Goal: Task Accomplishment & Management: Complete application form

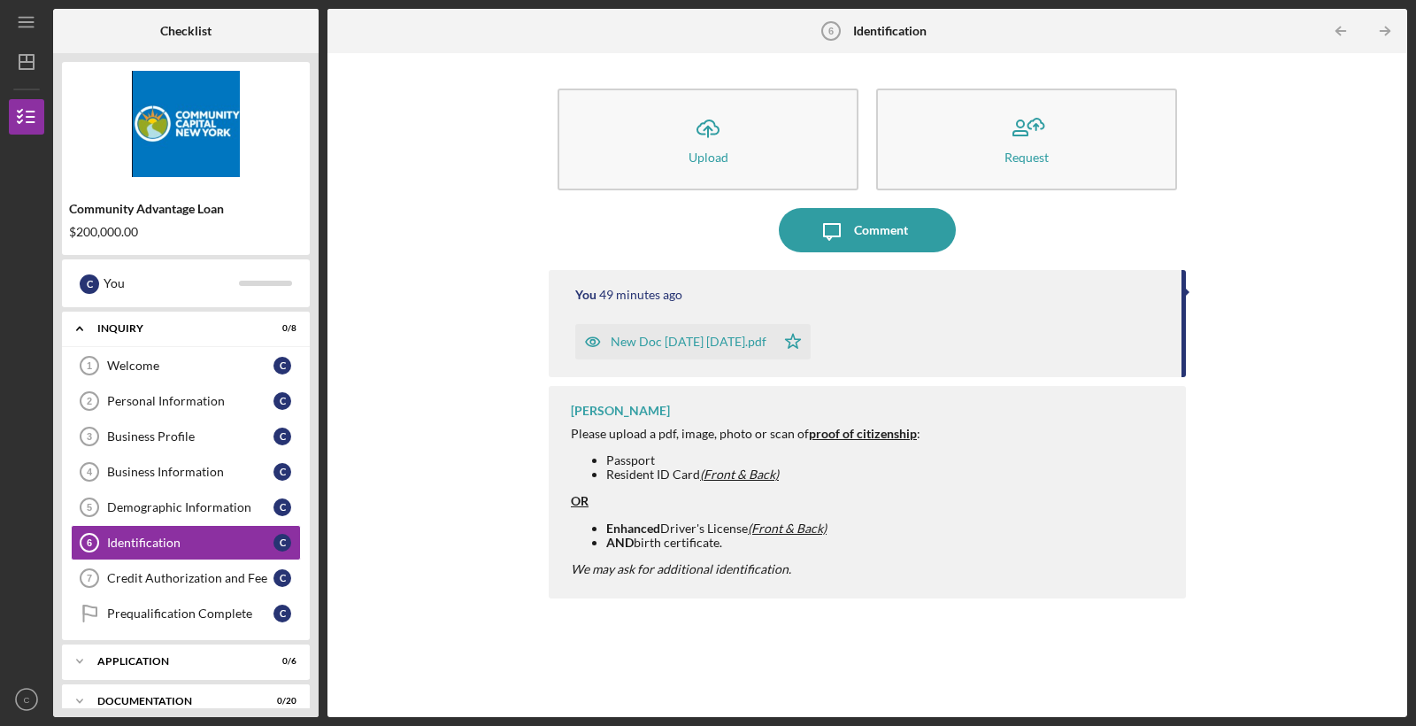
scroll to position [30, 0]
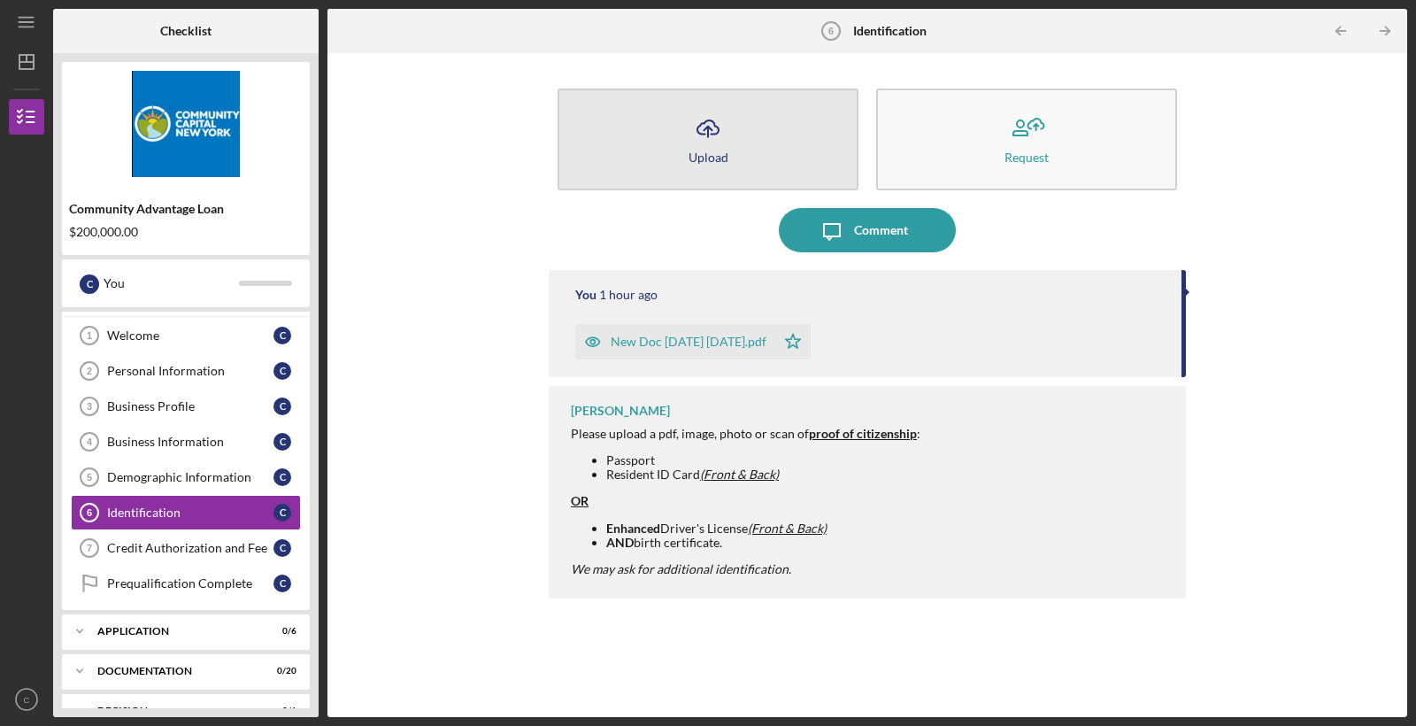
click at [602, 122] on button "Icon/Upload Upload" at bounding box center [707, 139] width 301 height 102
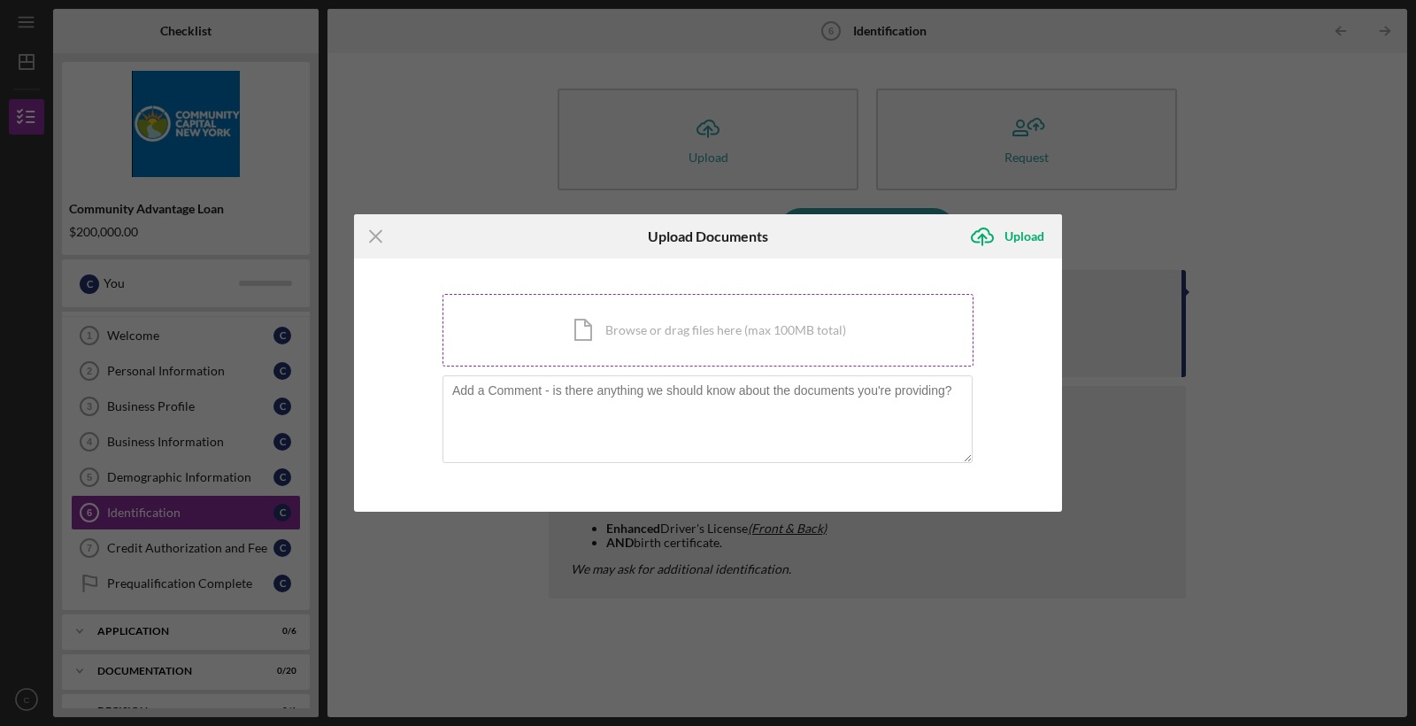
click at [628, 350] on div "Icon/Document Browse or drag files here (max 100MB total) Tap to choose files o…" at bounding box center [707, 330] width 531 height 73
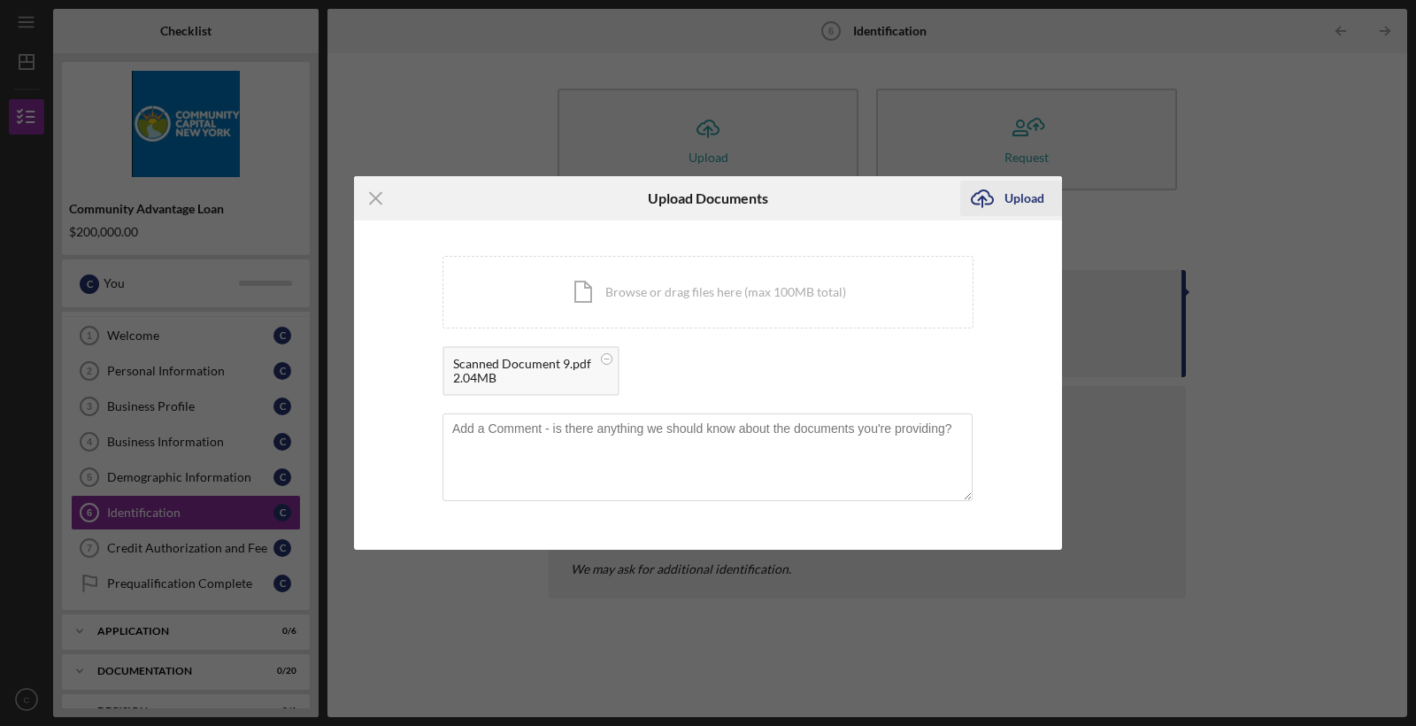
click at [1018, 202] on div "Upload" at bounding box center [1024, 198] width 40 height 35
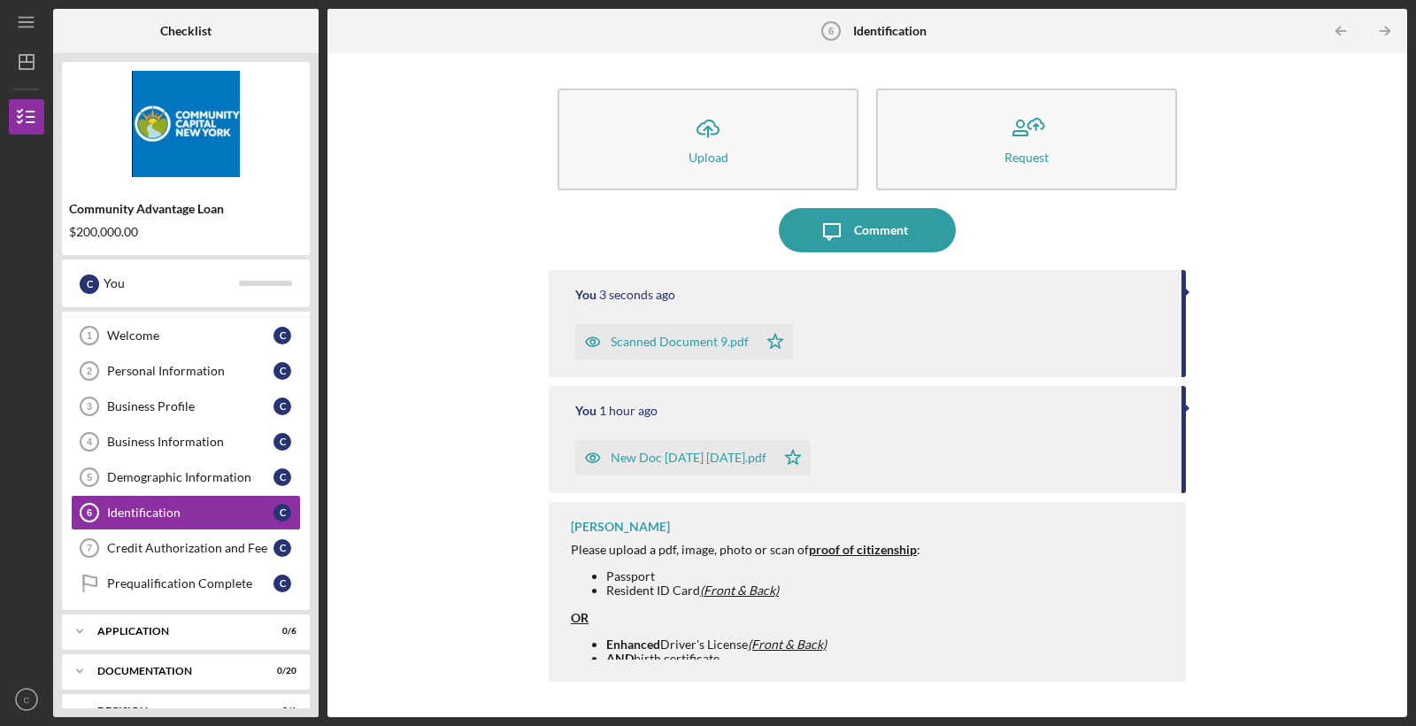
click at [1227, 333] on div "Icon/Upload Upload Request Icon/Message Comment You 3 seconds ago Scanned Docum…" at bounding box center [867, 385] width 1062 height 646
click at [188, 331] on div "Welcome" at bounding box center [190, 335] width 166 height 14
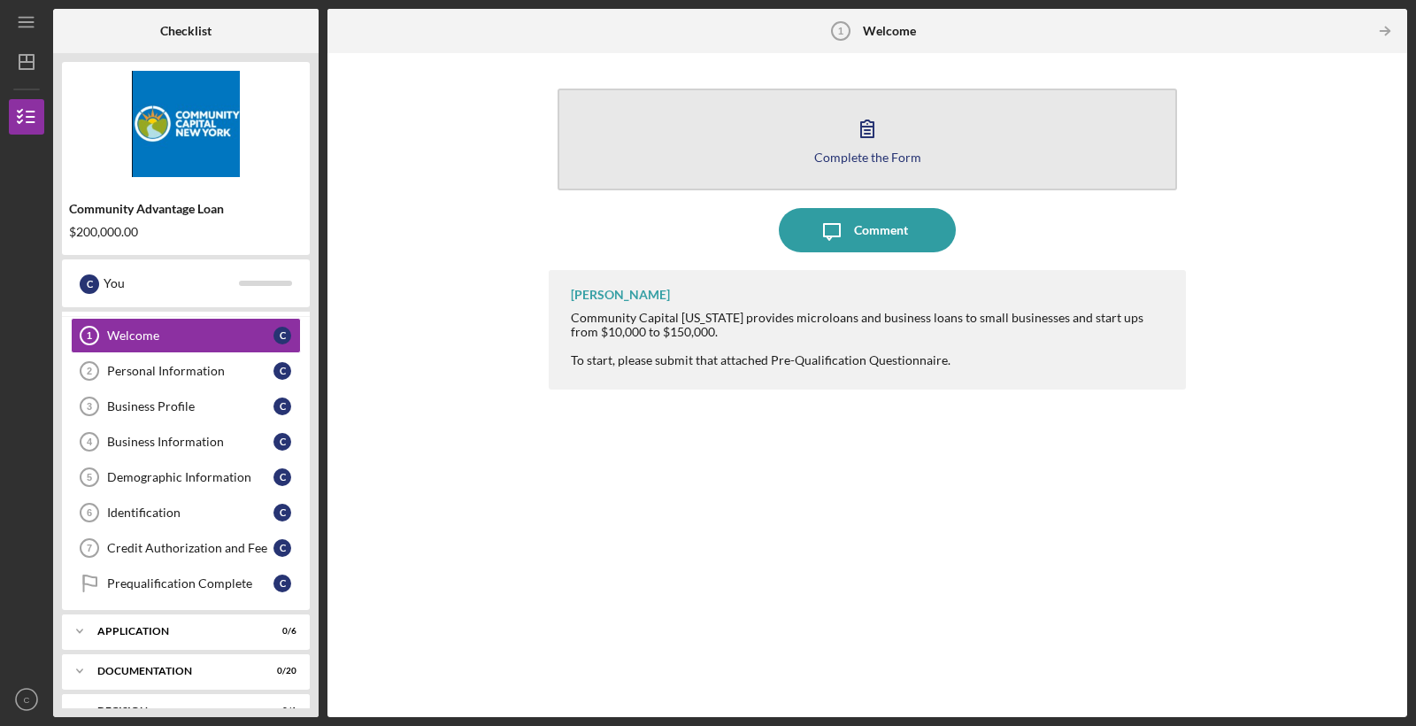
click at [841, 136] on button "Complete the Form Form" at bounding box center [866, 139] width 619 height 102
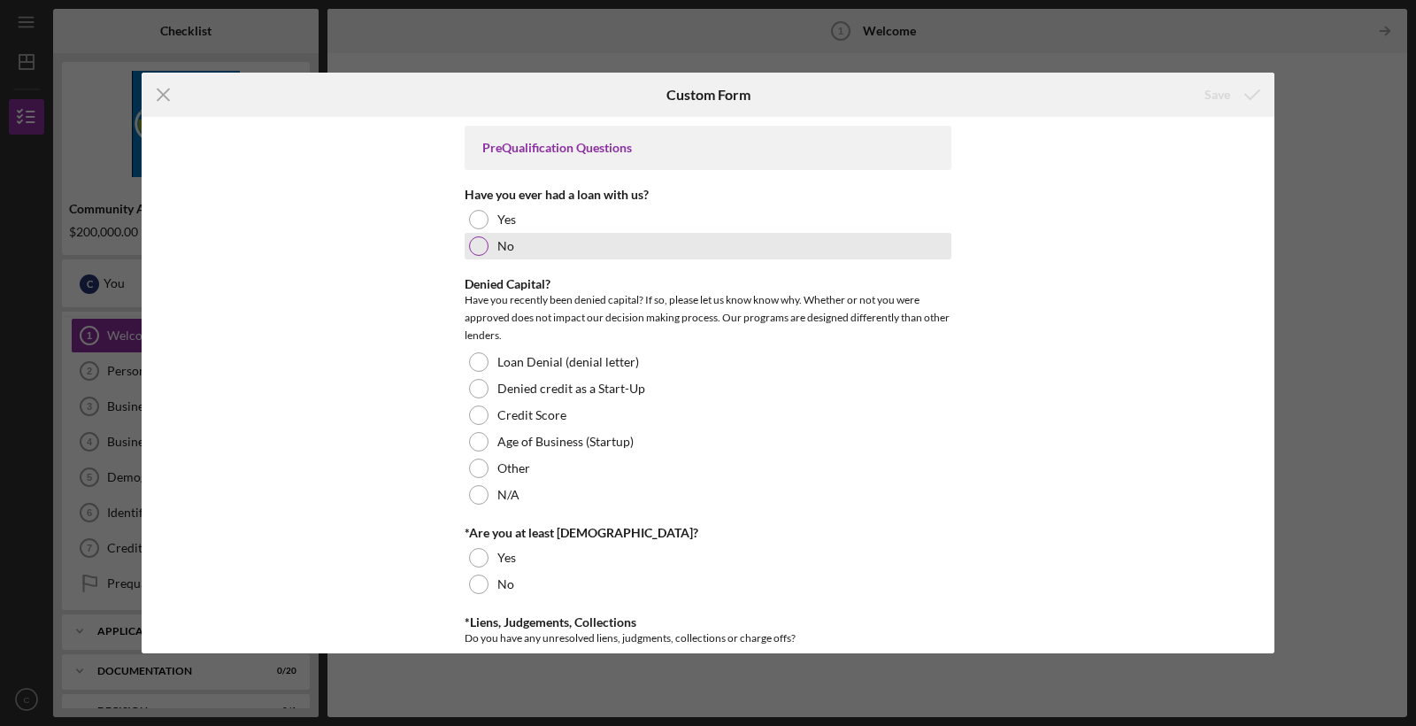
click at [484, 248] on div at bounding box center [478, 245] width 19 height 19
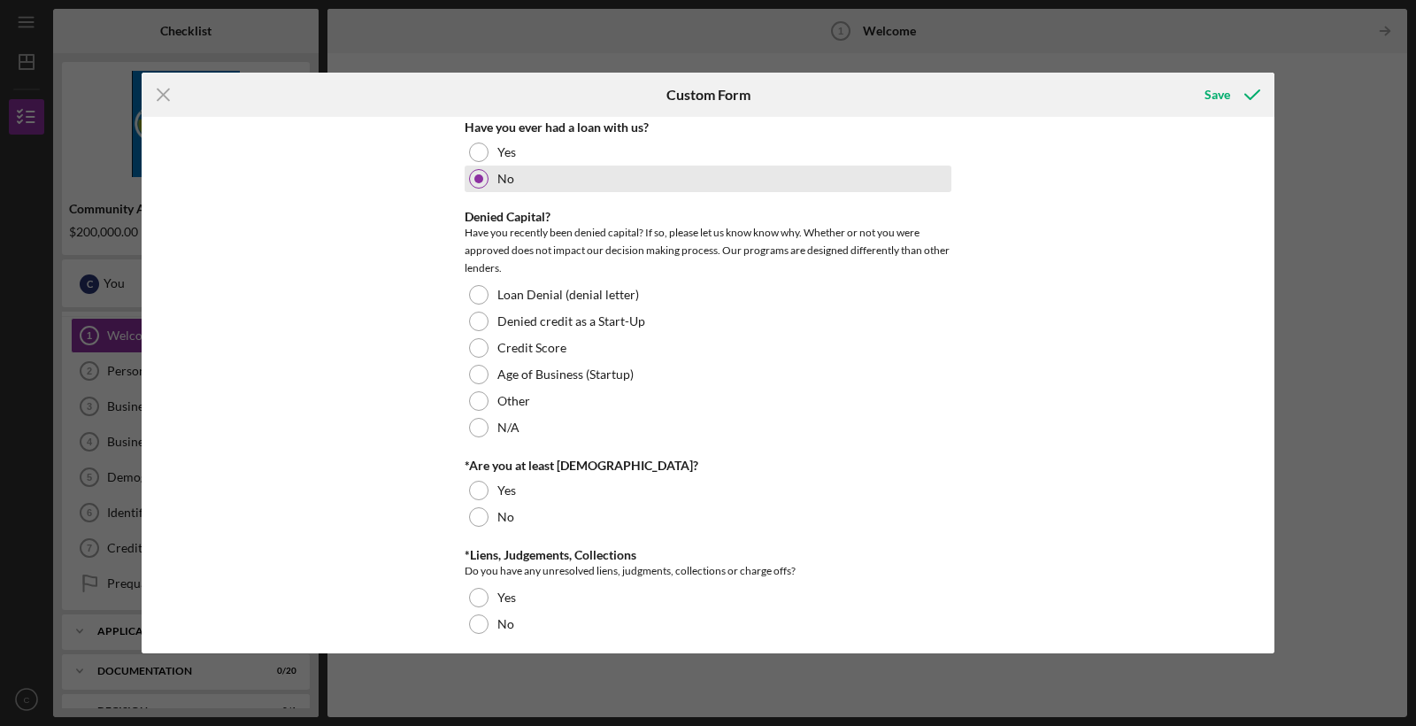
scroll to position [70, 0]
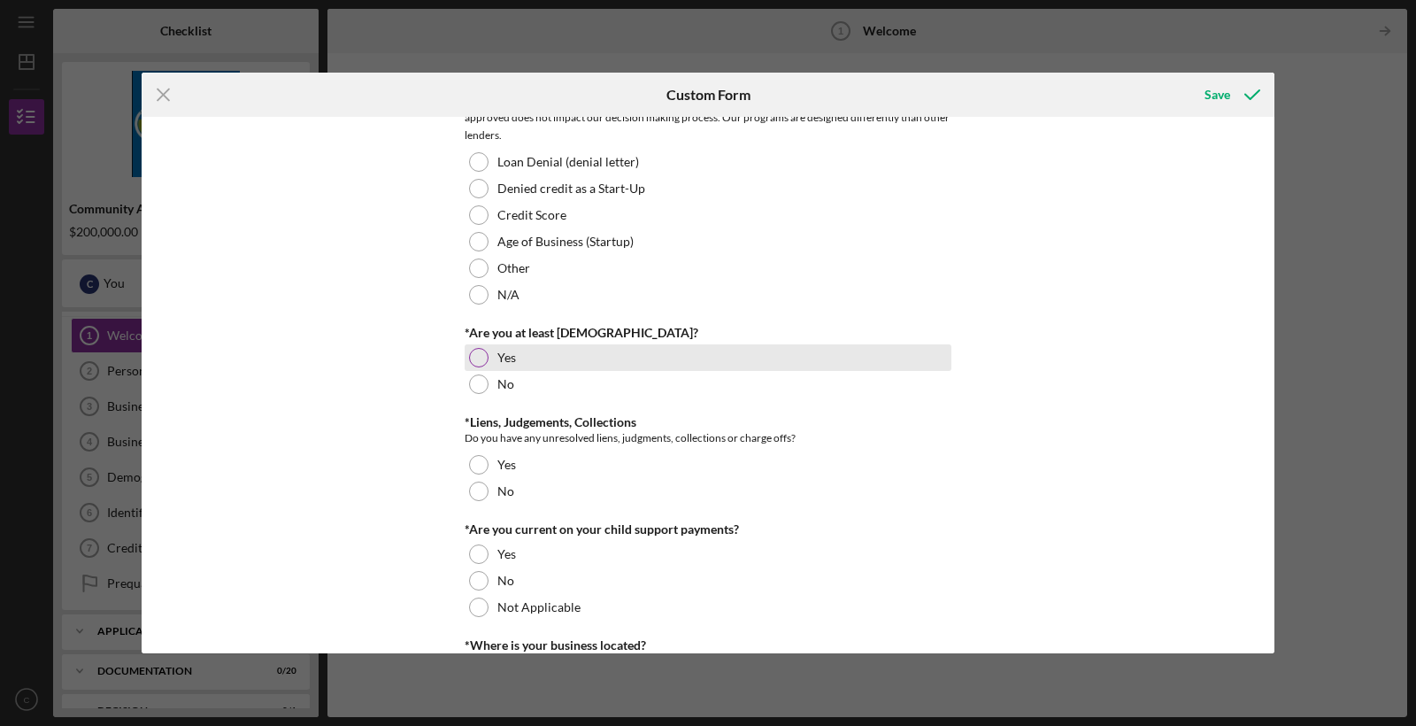
click at [481, 357] on div at bounding box center [478, 357] width 19 height 19
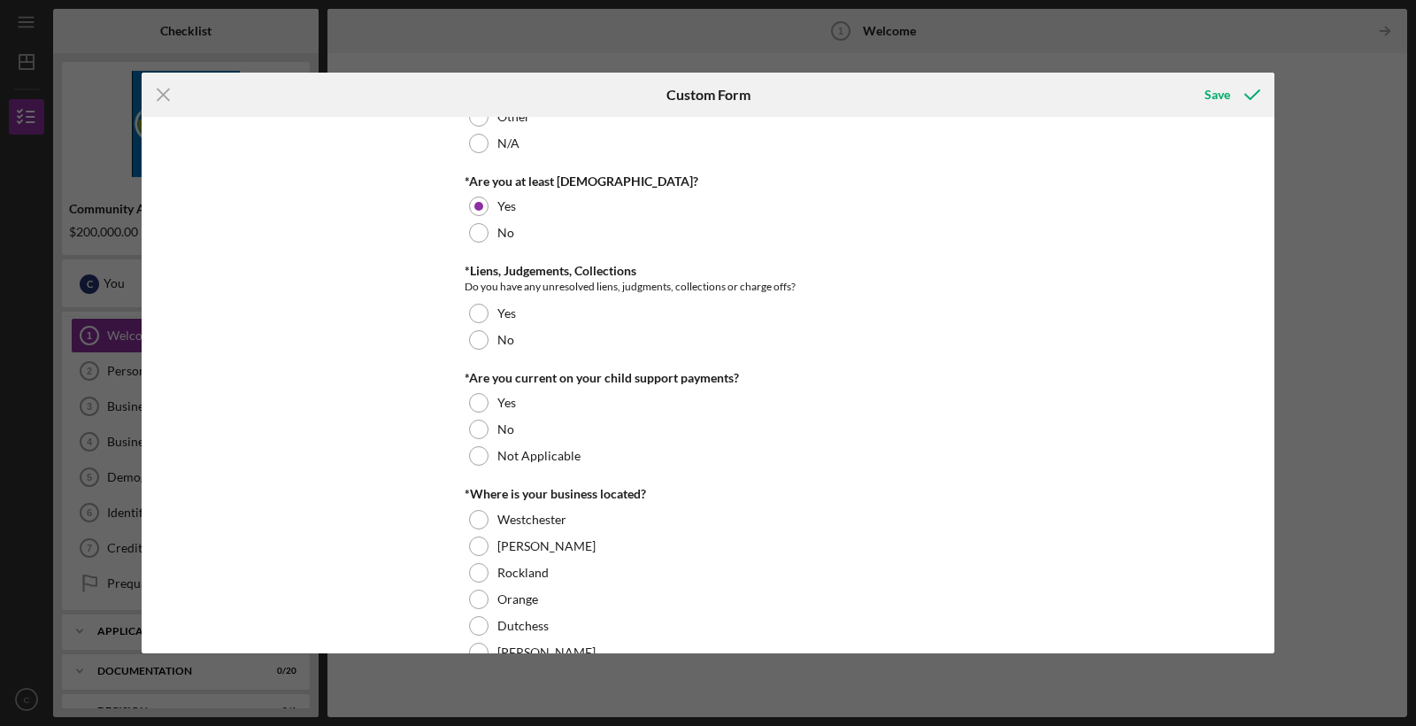
scroll to position [352, 0]
click at [482, 337] on div at bounding box center [478, 338] width 19 height 19
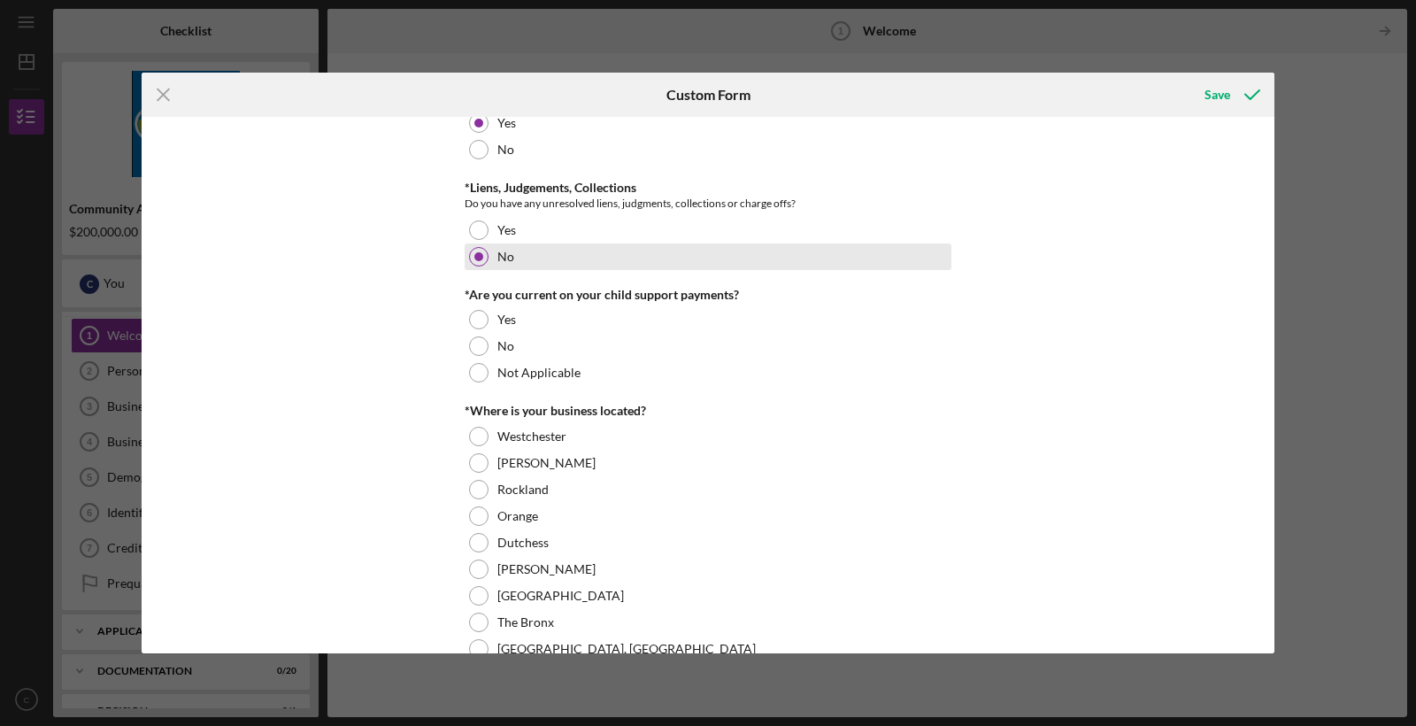
scroll to position [442, 0]
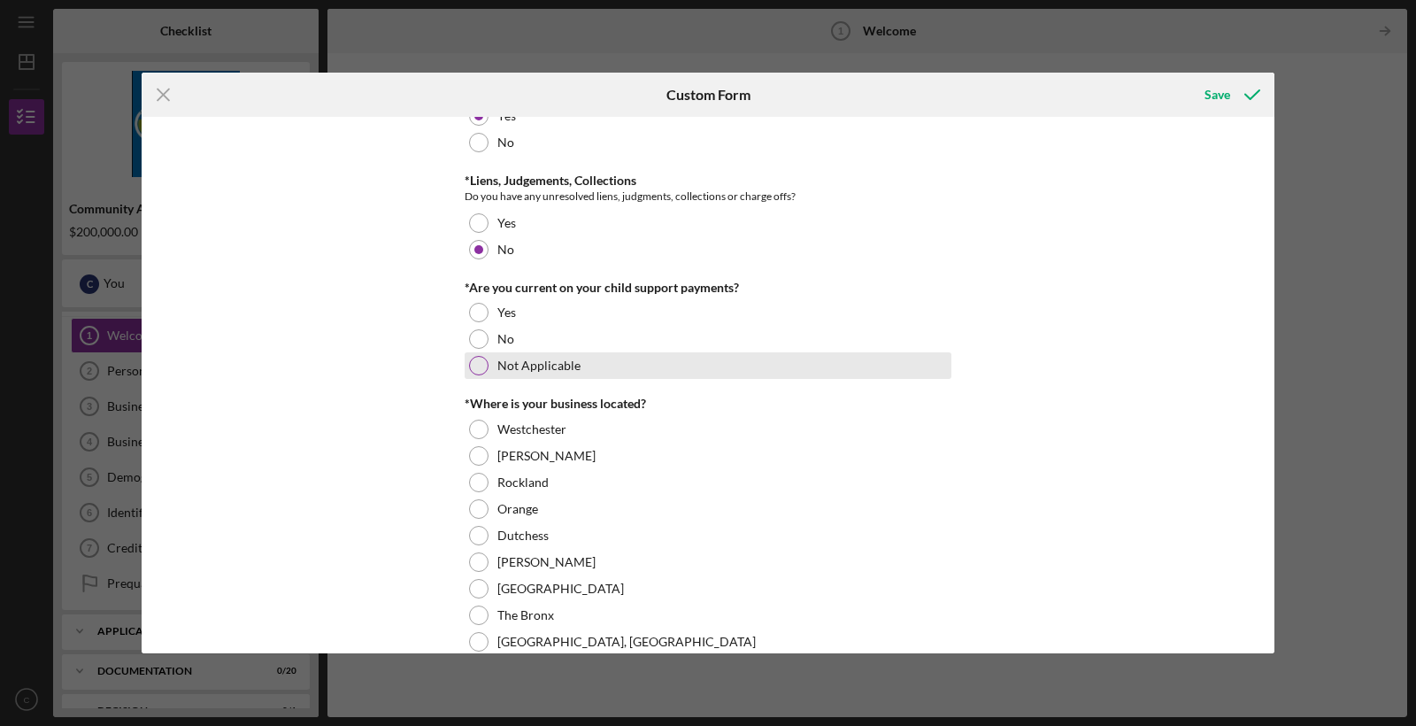
click at [474, 360] on div at bounding box center [478, 365] width 19 height 19
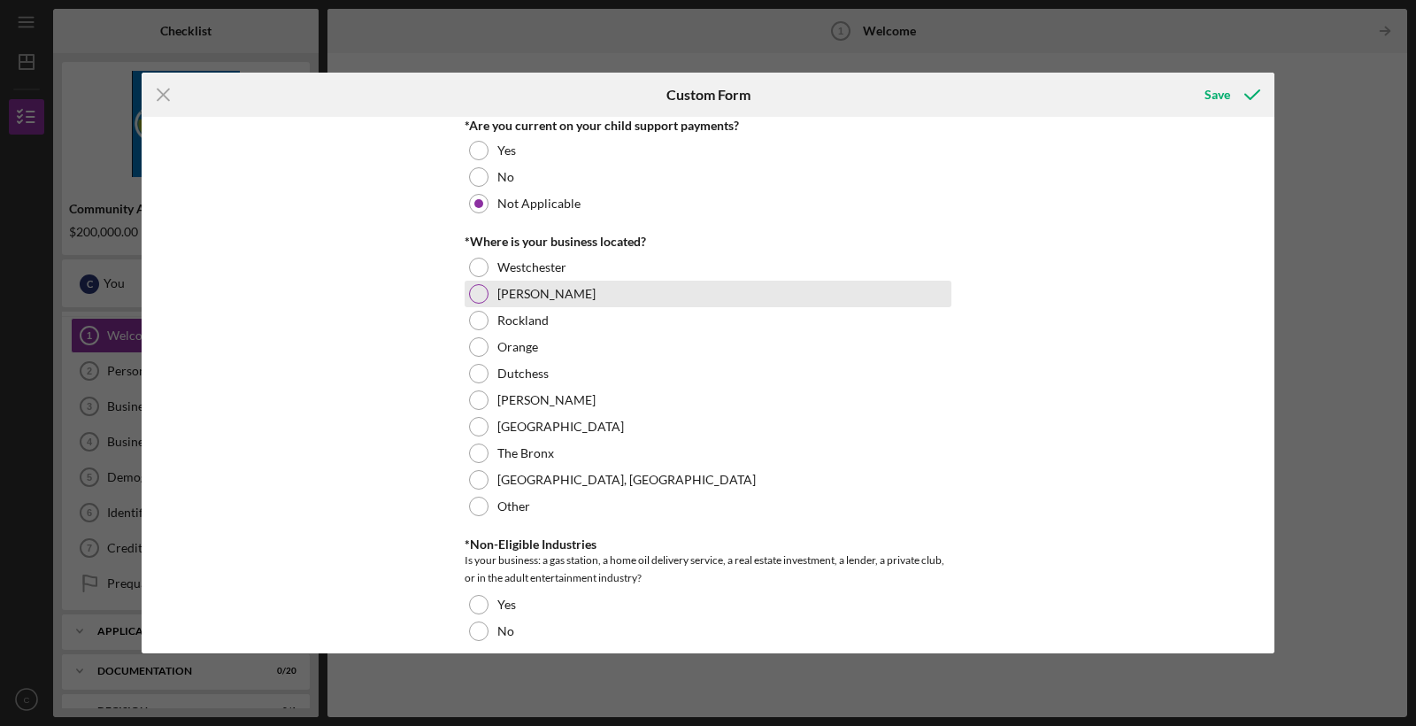
scroll to position [609, 0]
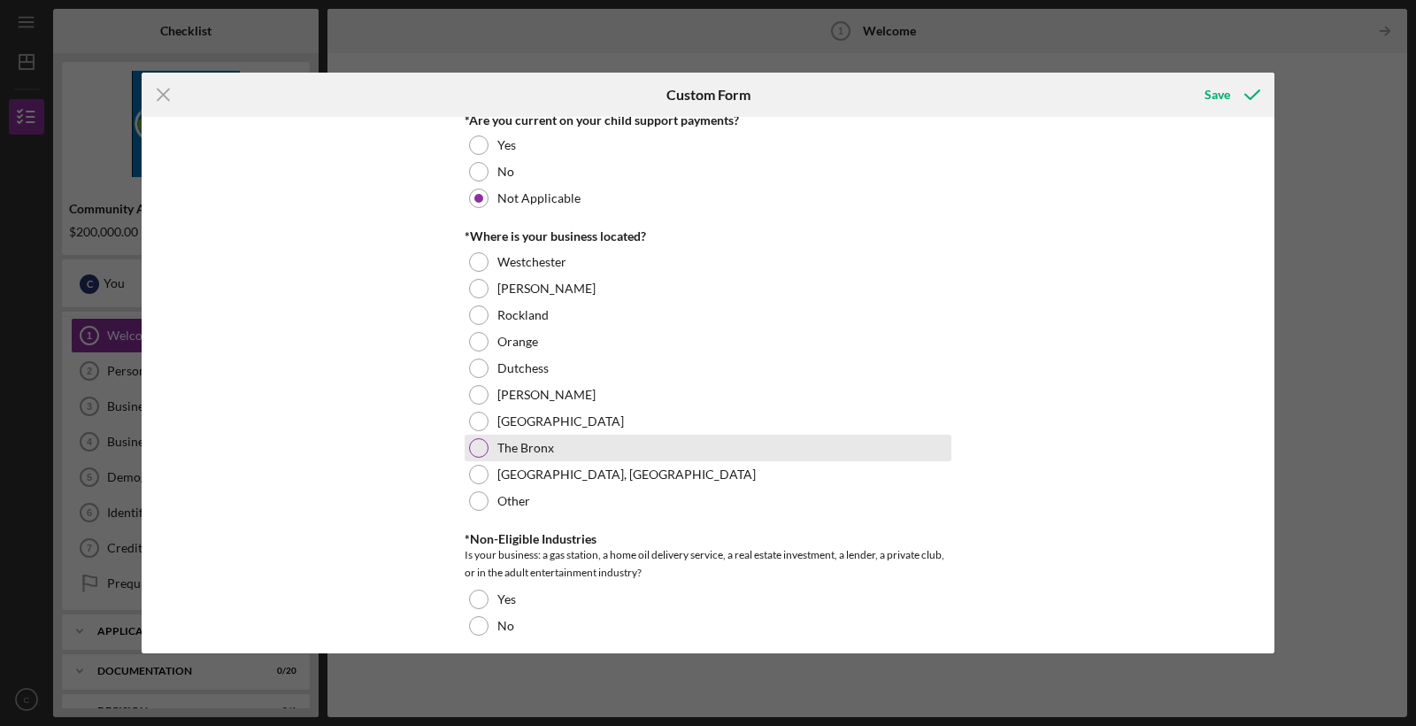
click at [482, 441] on div at bounding box center [478, 447] width 19 height 19
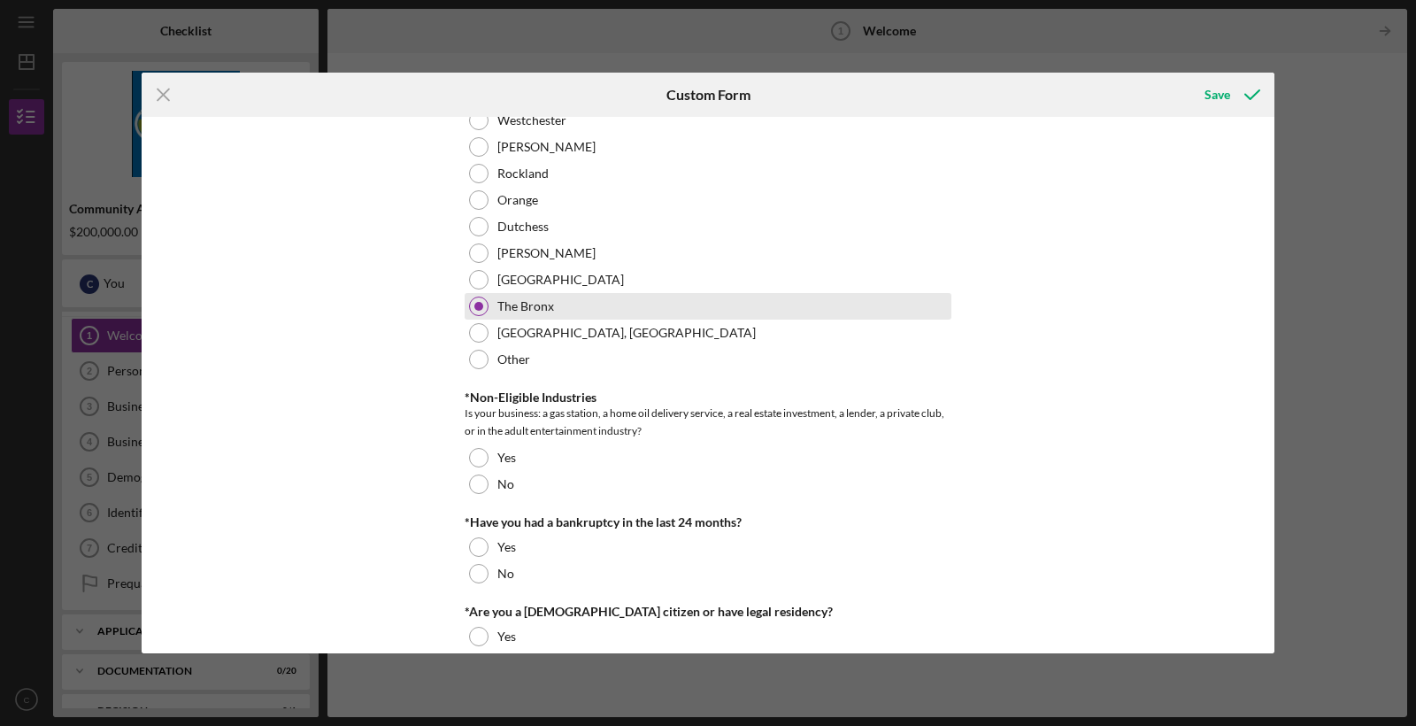
scroll to position [751, 0]
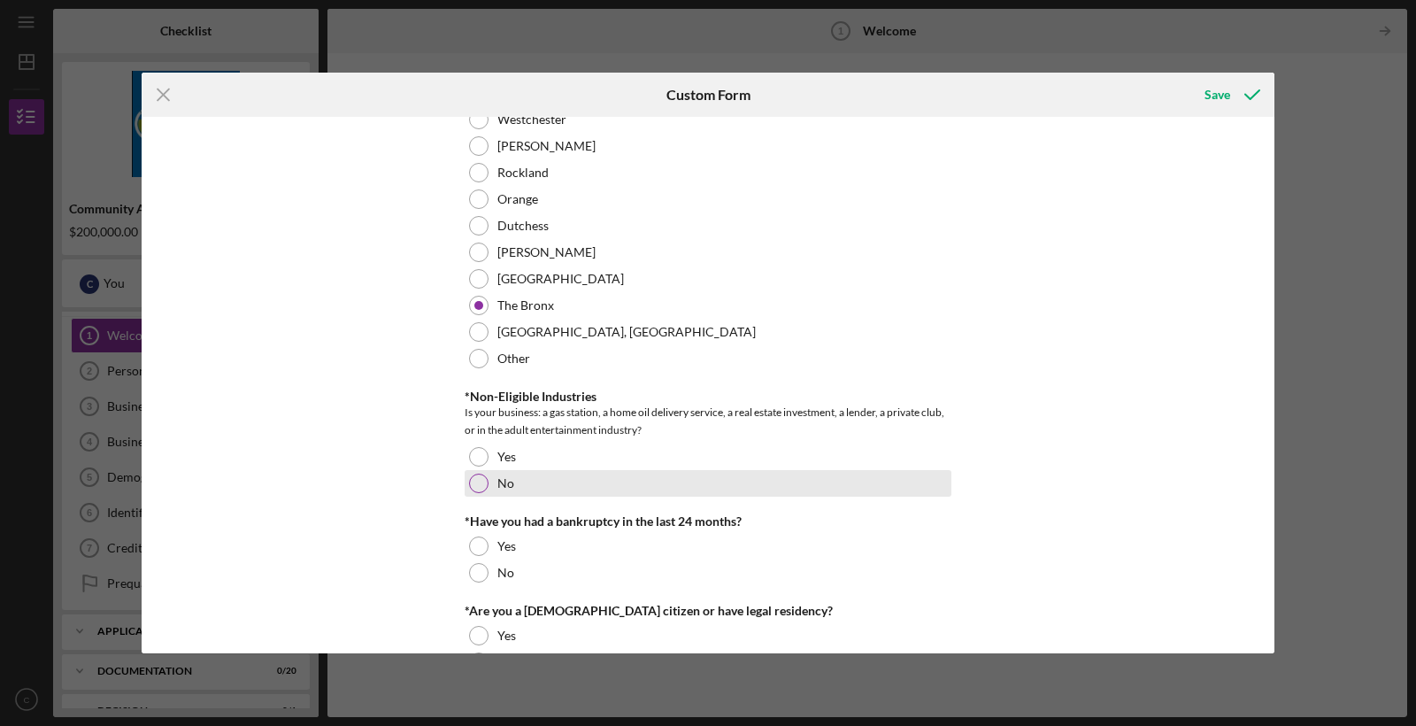
click at [479, 475] on div at bounding box center [478, 482] width 19 height 19
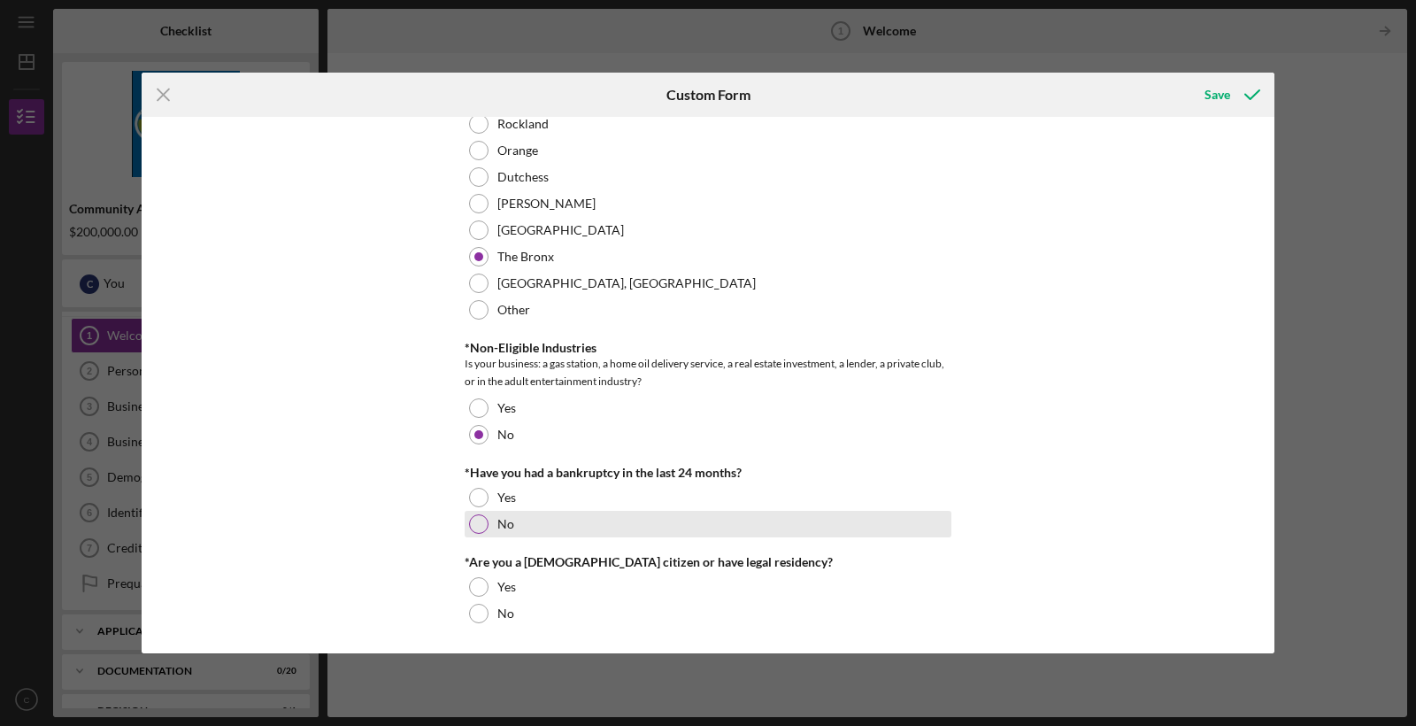
scroll to position [799, 0]
click at [476, 521] on div at bounding box center [478, 524] width 19 height 19
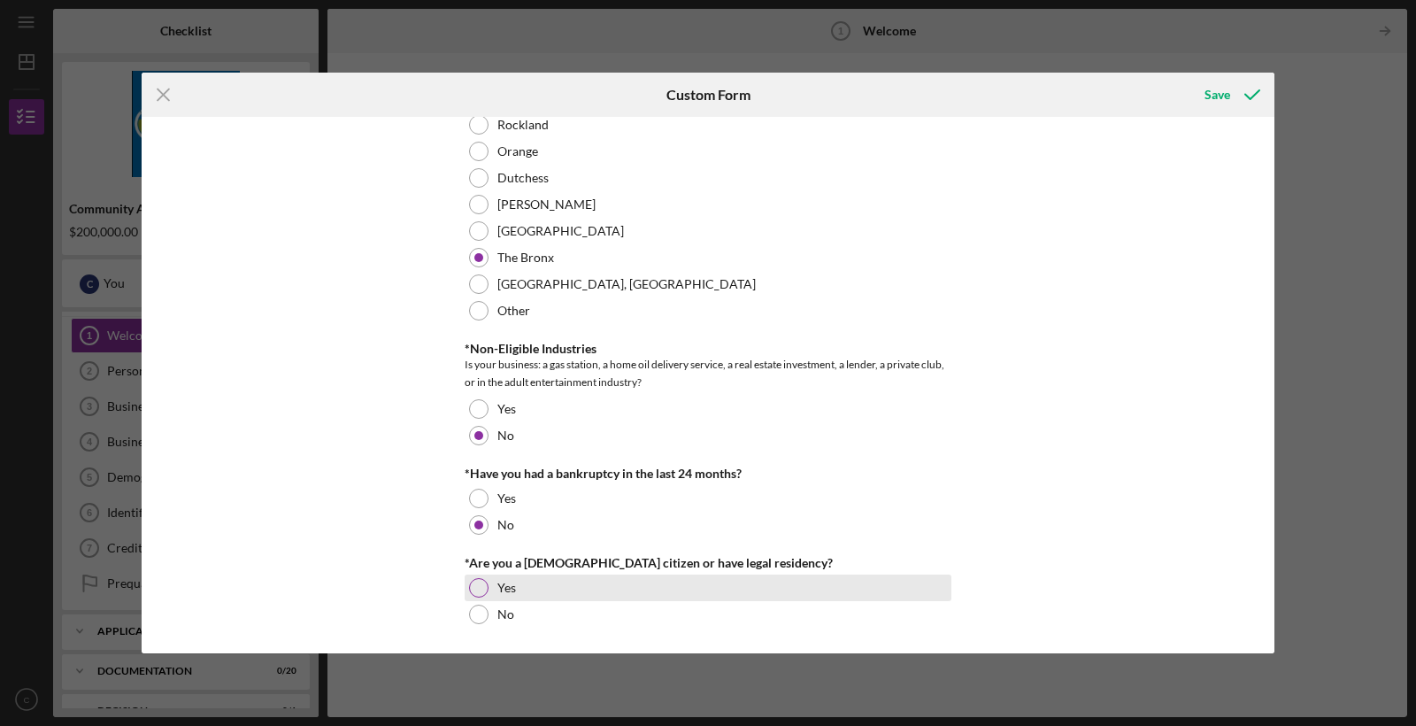
click at [469, 586] on div at bounding box center [478, 587] width 19 height 19
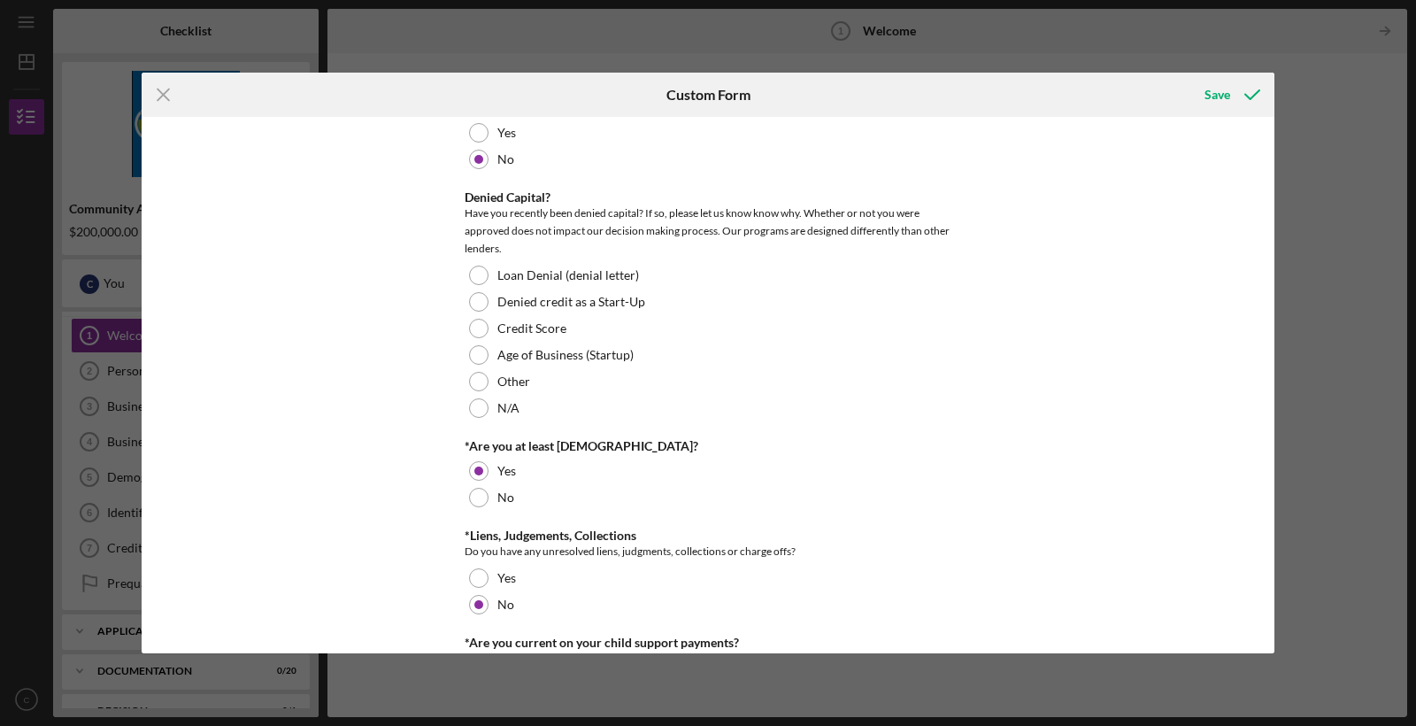
scroll to position [88, 0]
click at [1215, 96] on div "Save" at bounding box center [1217, 94] width 26 height 35
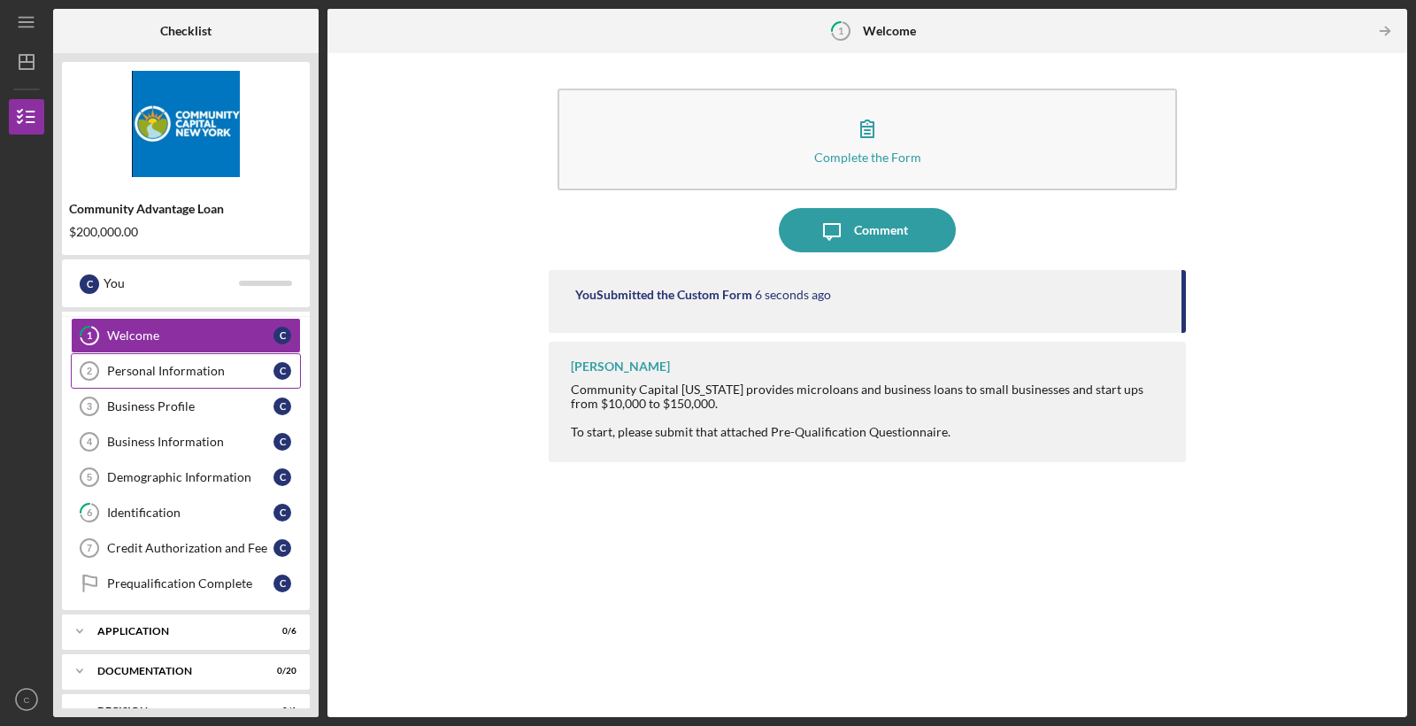
click at [177, 373] on div "Personal Information" at bounding box center [190, 371] width 166 height 14
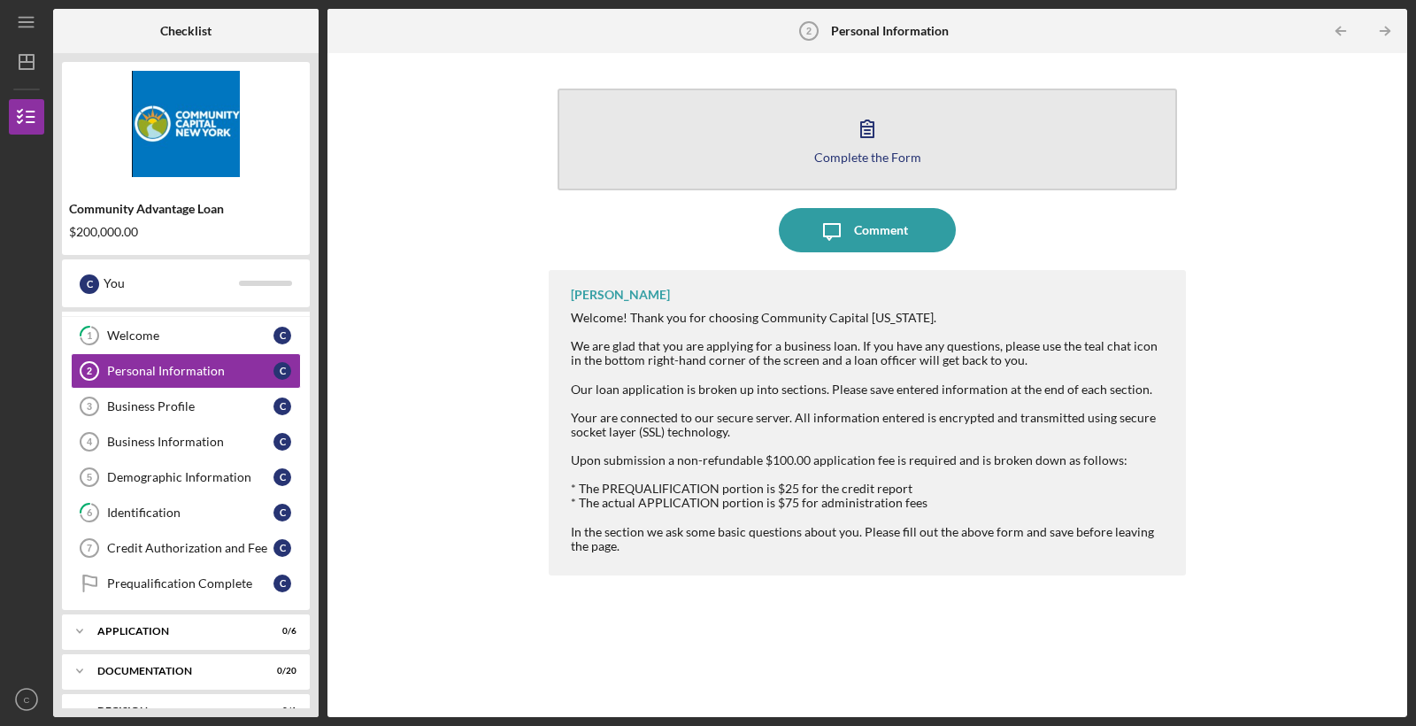
click at [854, 164] on button "Complete the Form Form" at bounding box center [866, 139] width 619 height 102
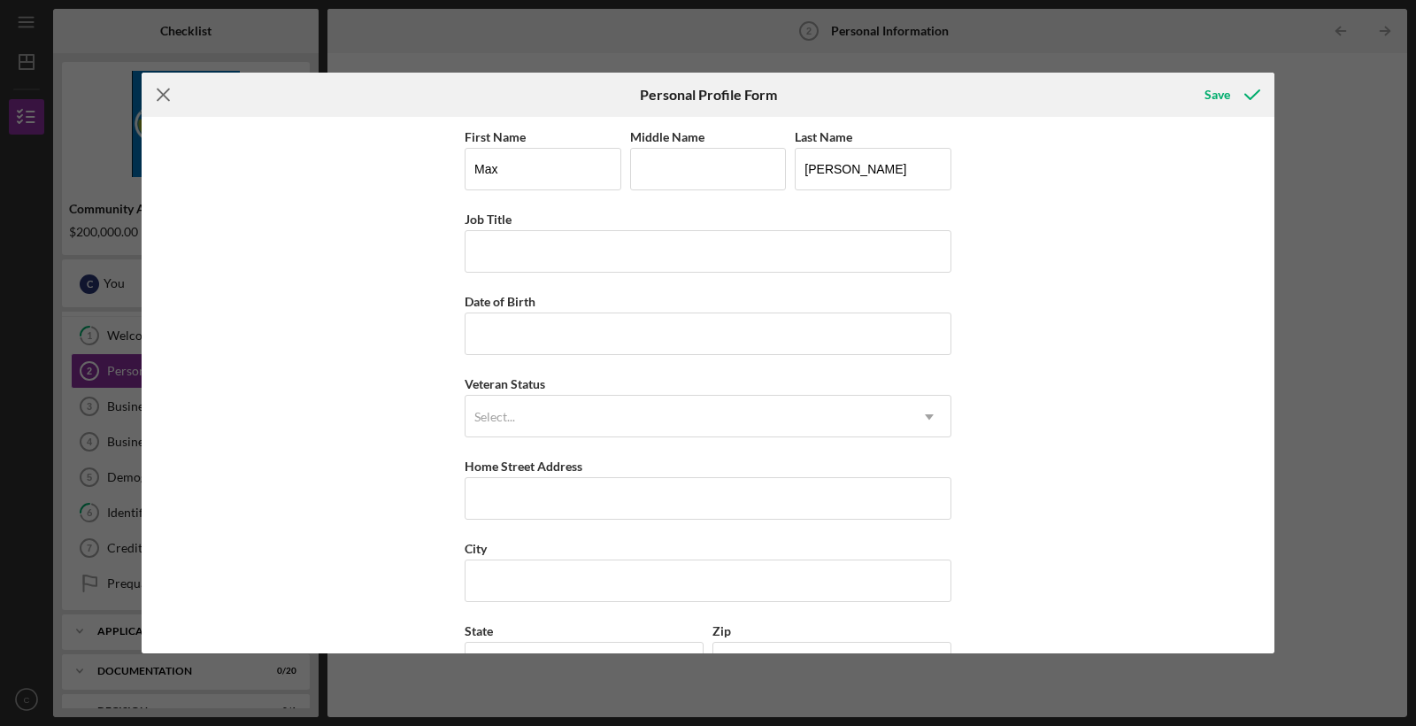
click at [157, 96] on icon "Icon/Menu Close" at bounding box center [164, 95] width 44 height 44
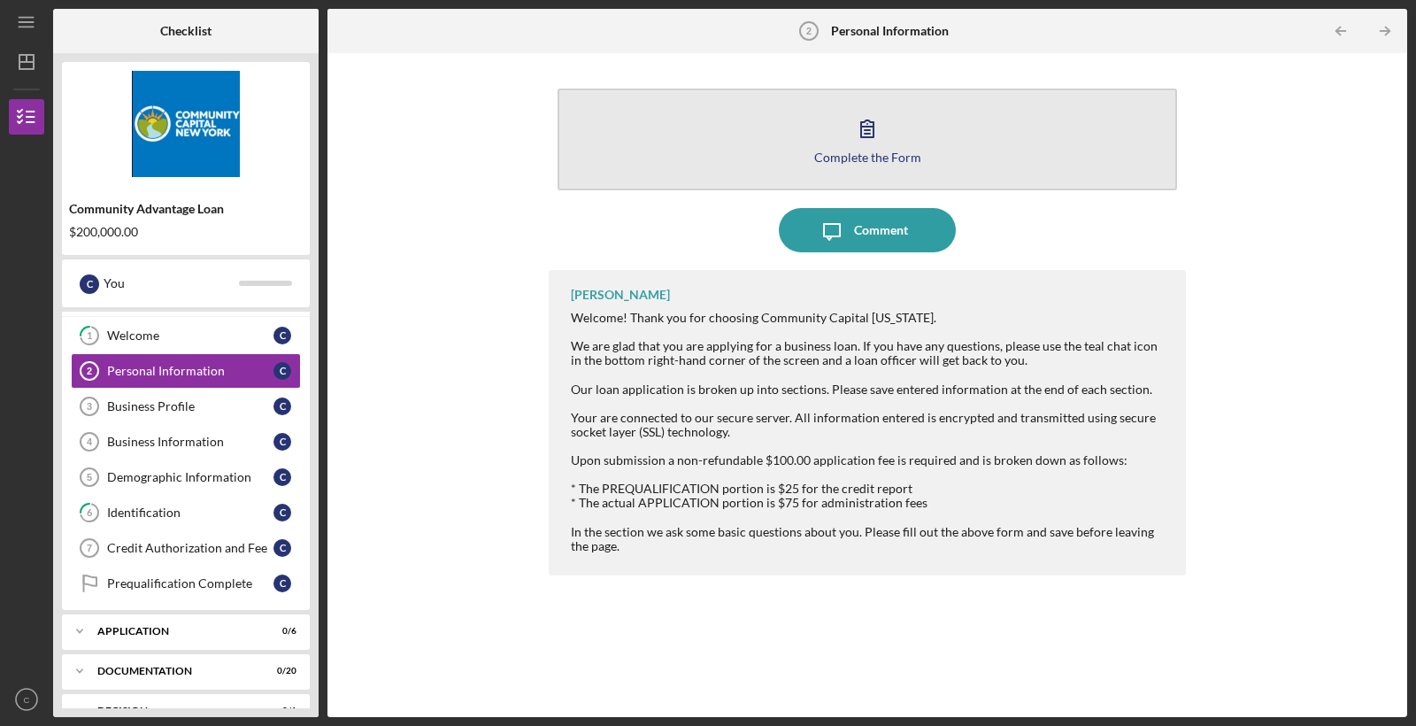
click at [840, 151] on div "Complete the Form" at bounding box center [867, 156] width 107 height 13
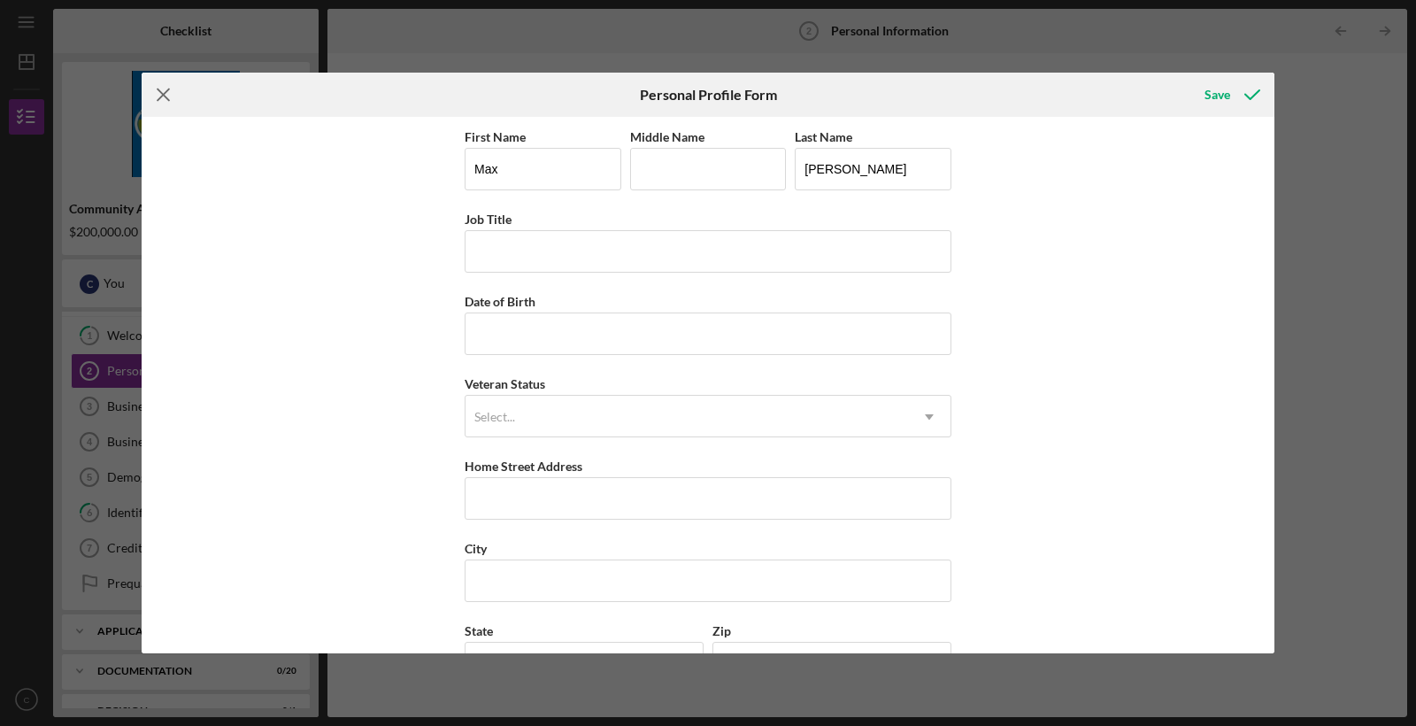
click at [173, 99] on icon "Icon/Menu Close" at bounding box center [164, 95] width 44 height 44
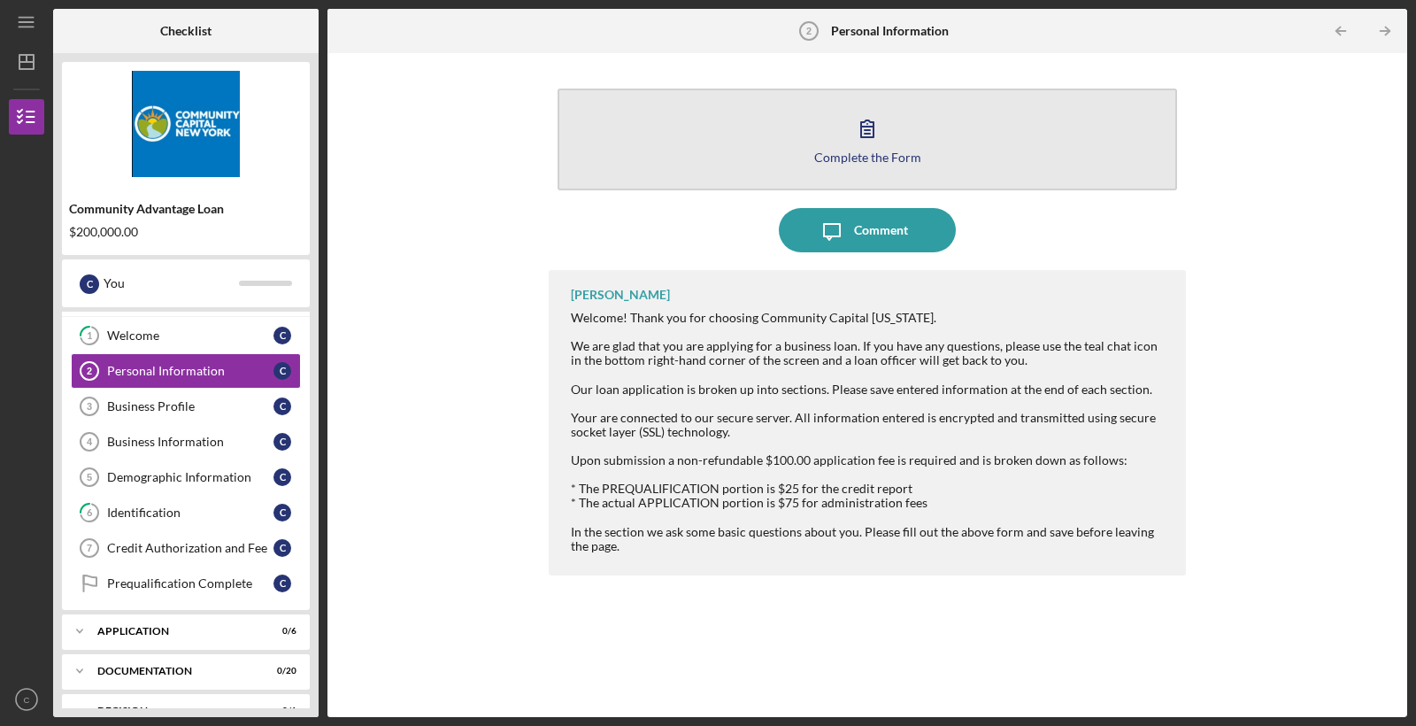
click at [885, 143] on icon "button" at bounding box center [867, 128] width 44 height 44
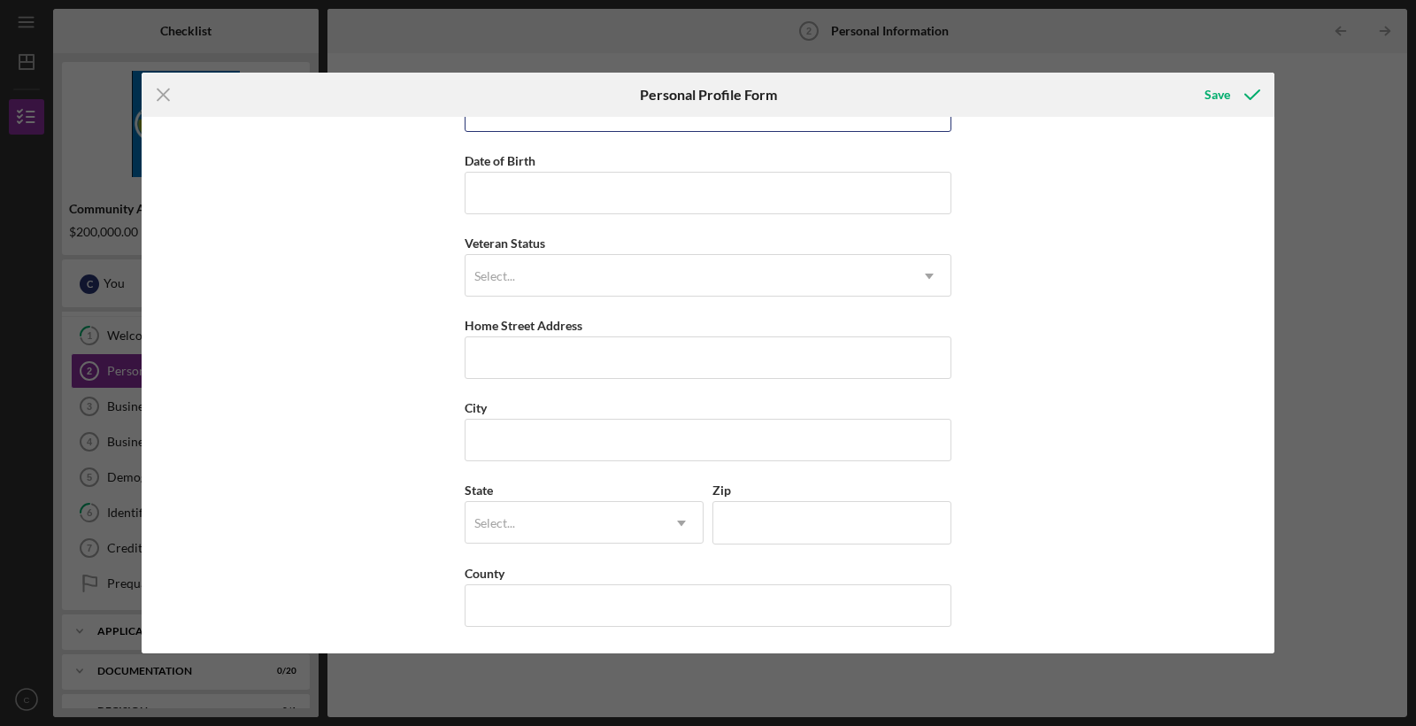
scroll to position [141, 0]
click at [165, 94] on icon "Icon/Menu Close" at bounding box center [164, 95] width 44 height 44
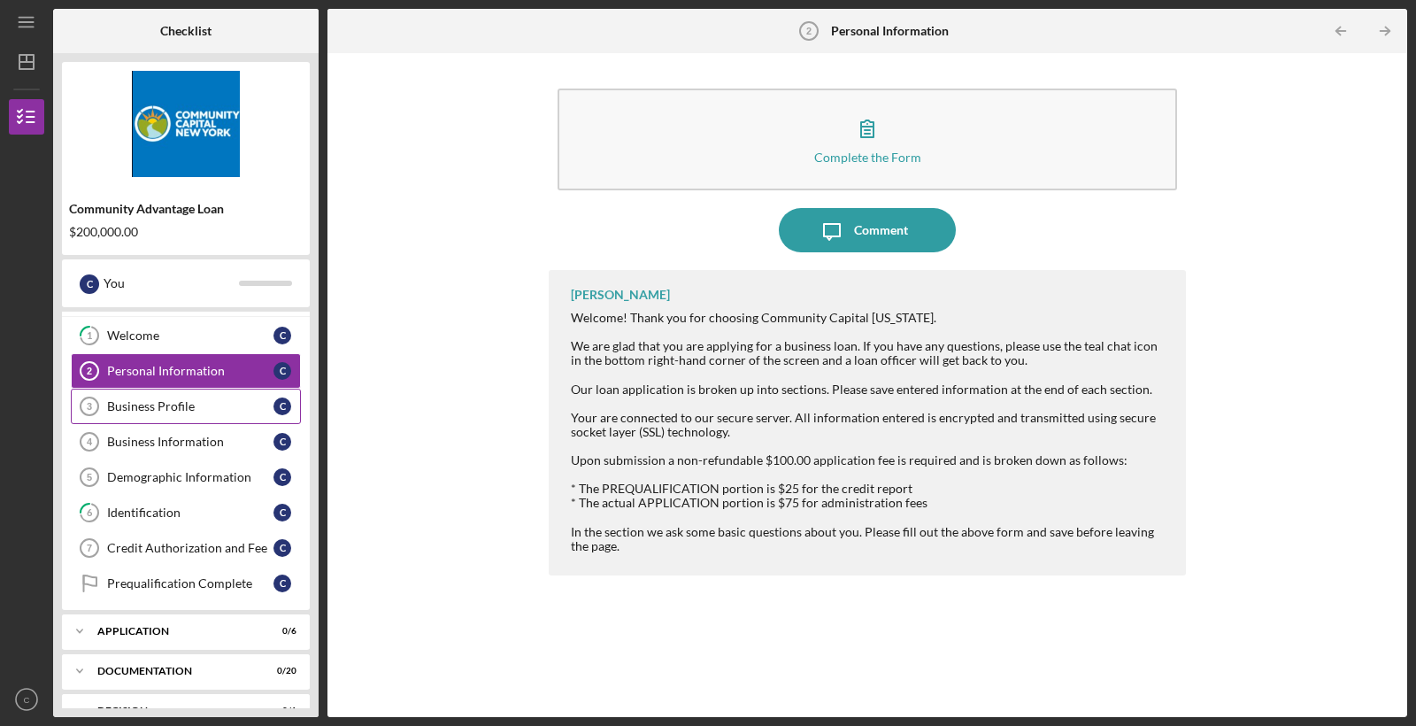
click at [144, 415] on link "Business Profile 3 Business Profile C" at bounding box center [186, 405] width 230 height 35
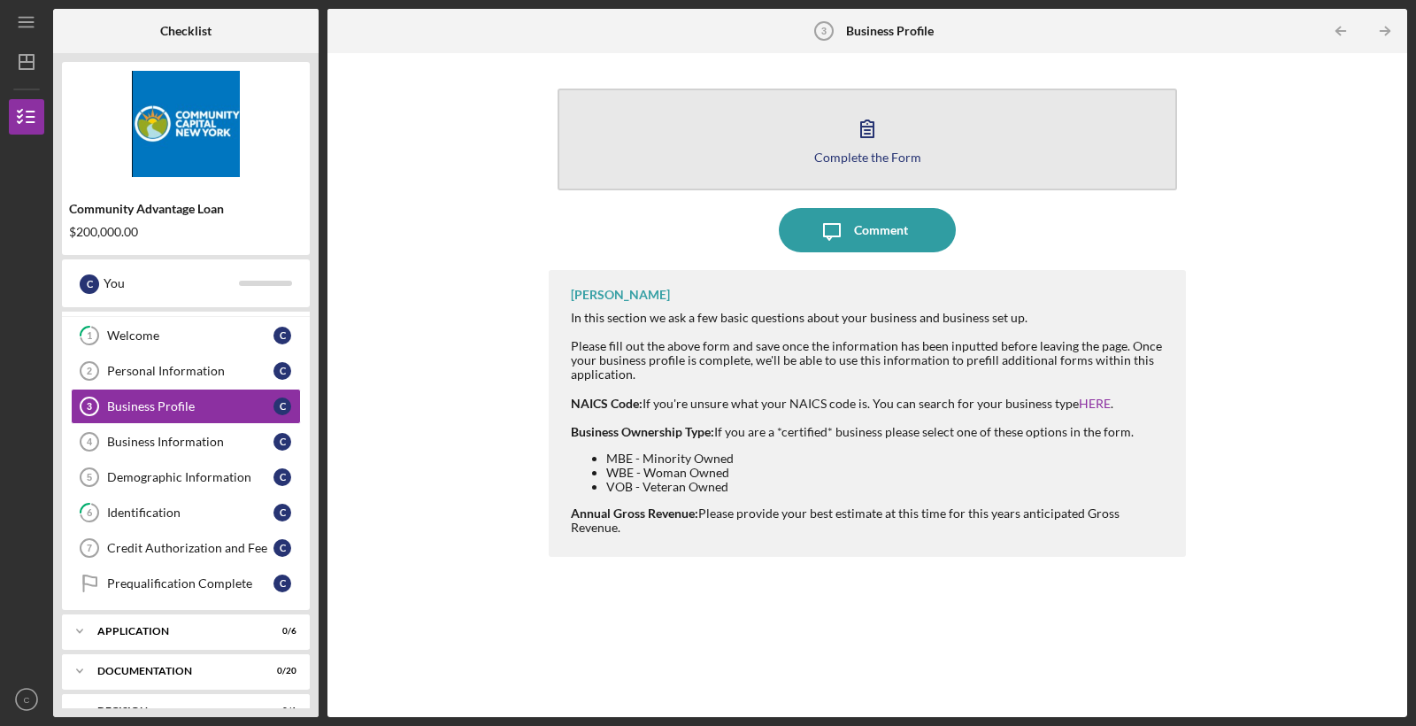
click at [884, 151] on div "Complete the Form" at bounding box center [867, 156] width 107 height 13
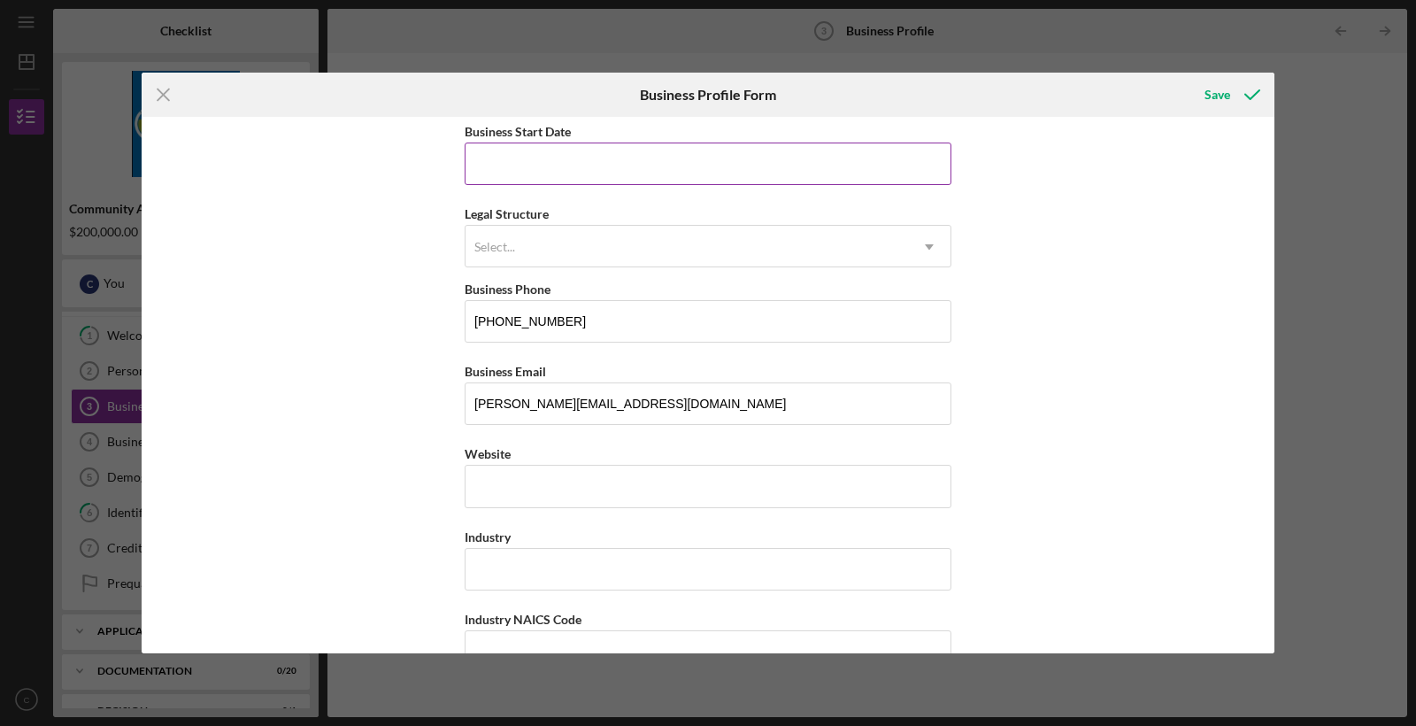
scroll to position [171, 0]
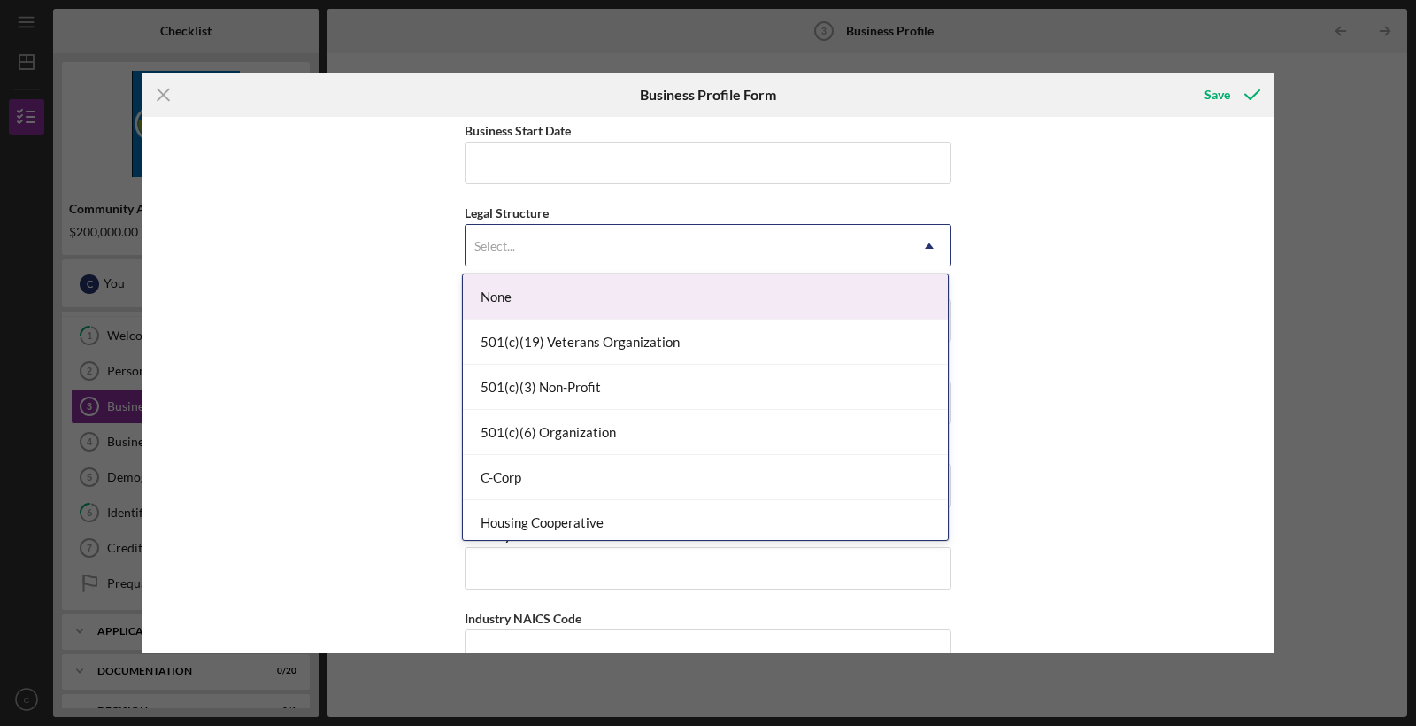
click at [812, 237] on div "Select..." at bounding box center [686, 246] width 442 height 41
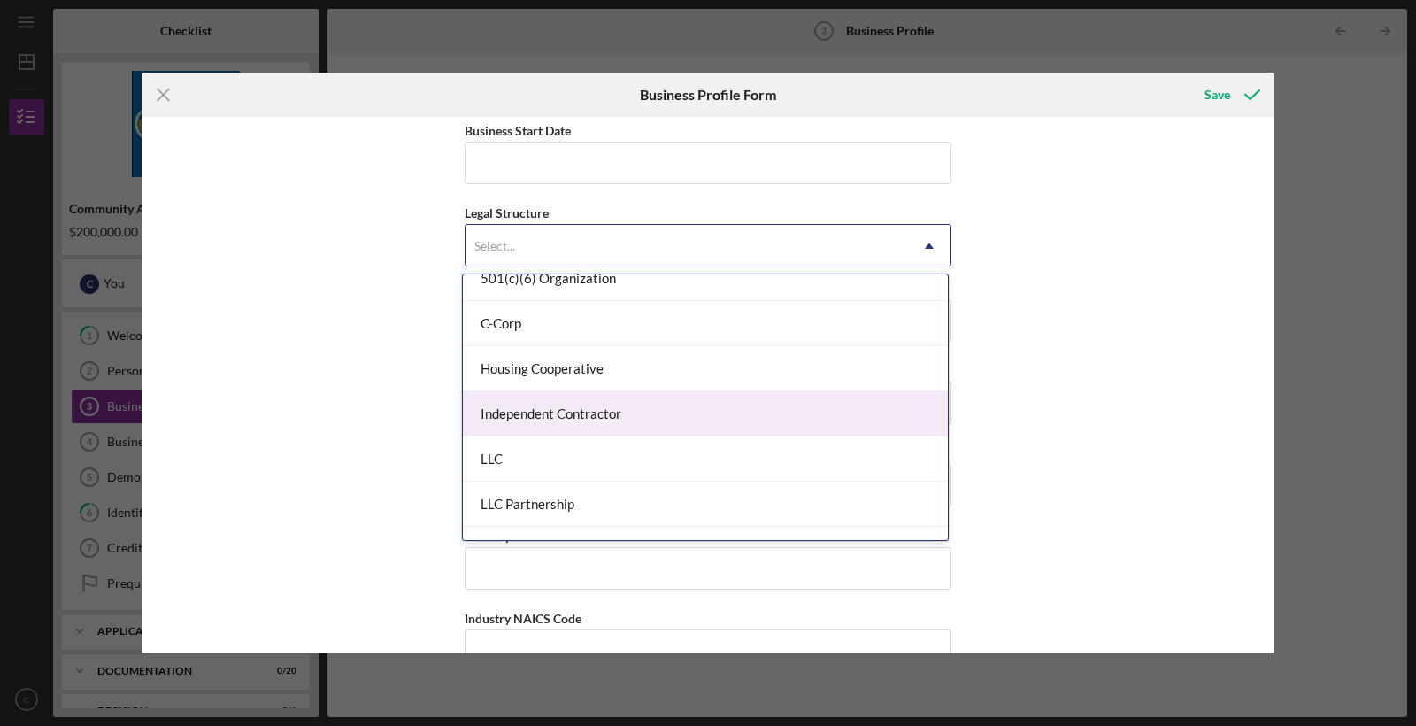
scroll to position [155, 0]
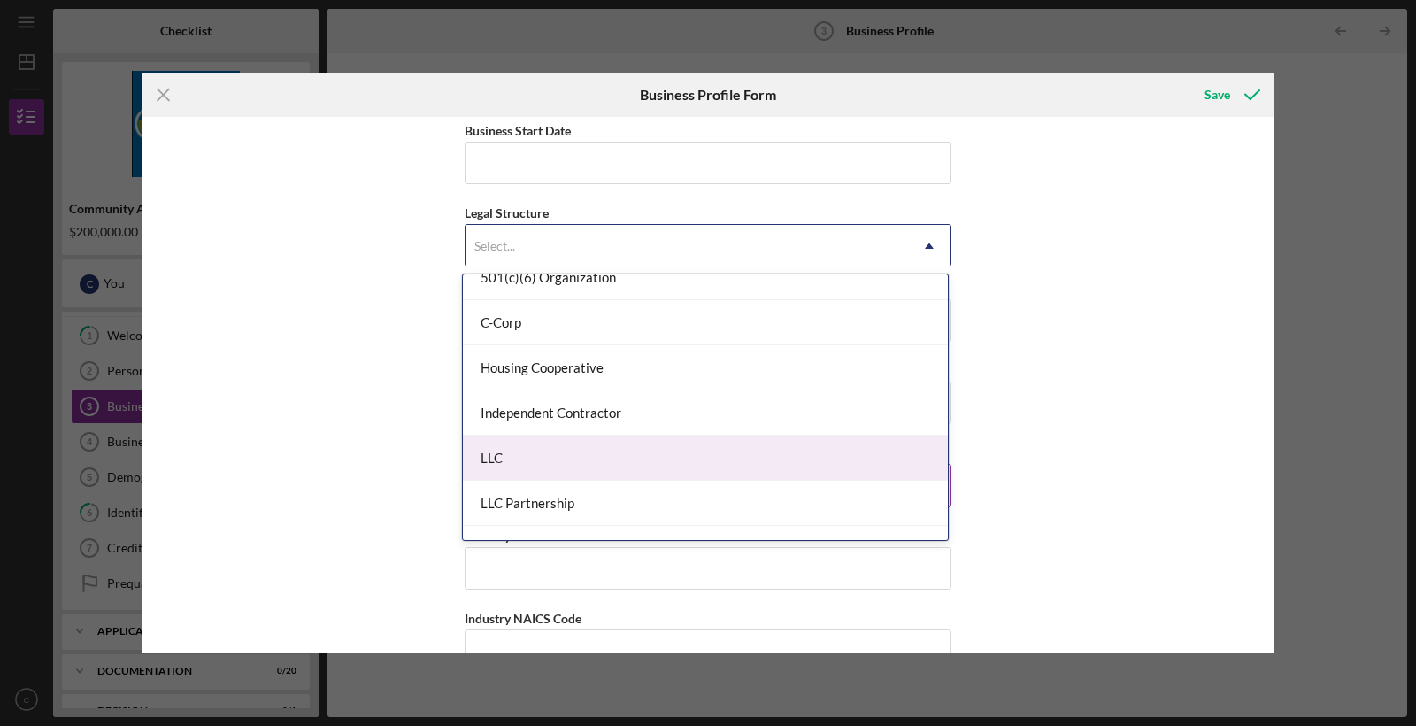
click at [751, 471] on div "LLC" at bounding box center [705, 457] width 485 height 45
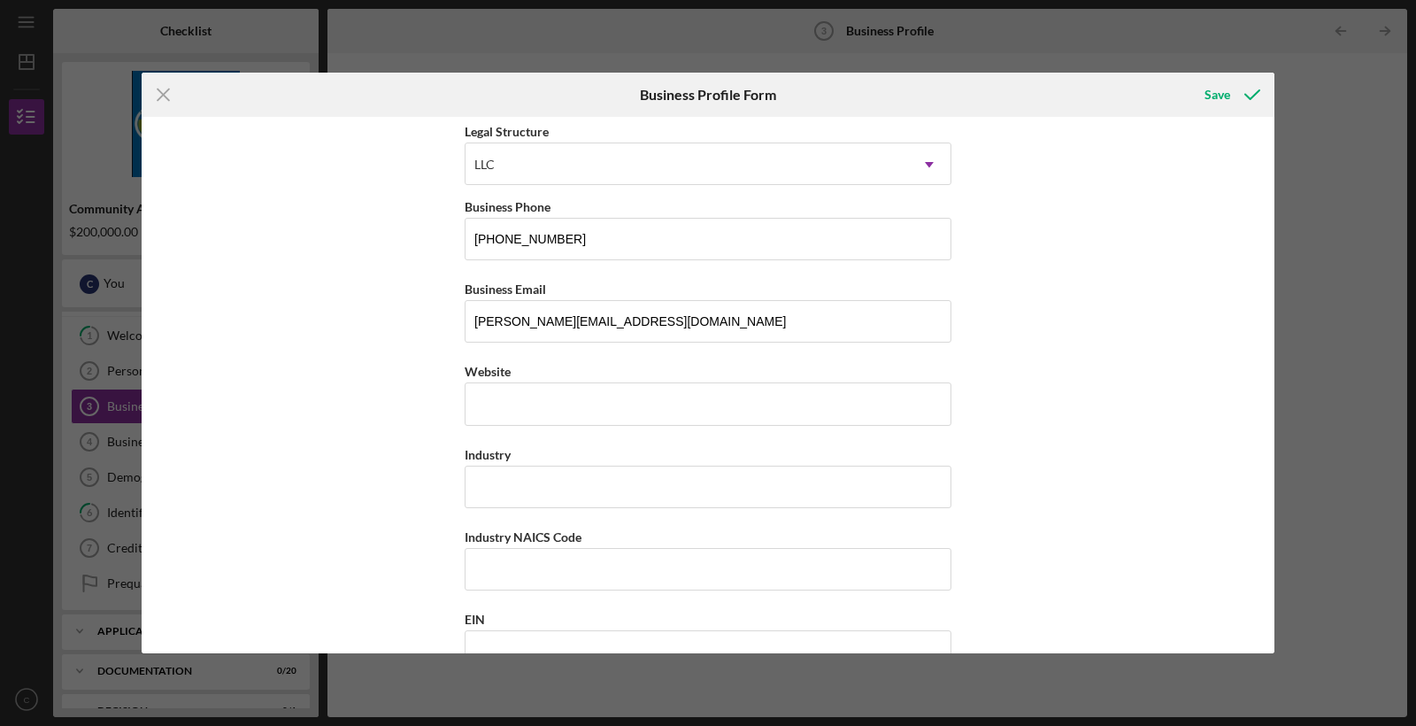
scroll to position [250, 0]
click at [703, 182] on div "LLC" at bounding box center [686, 167] width 442 height 41
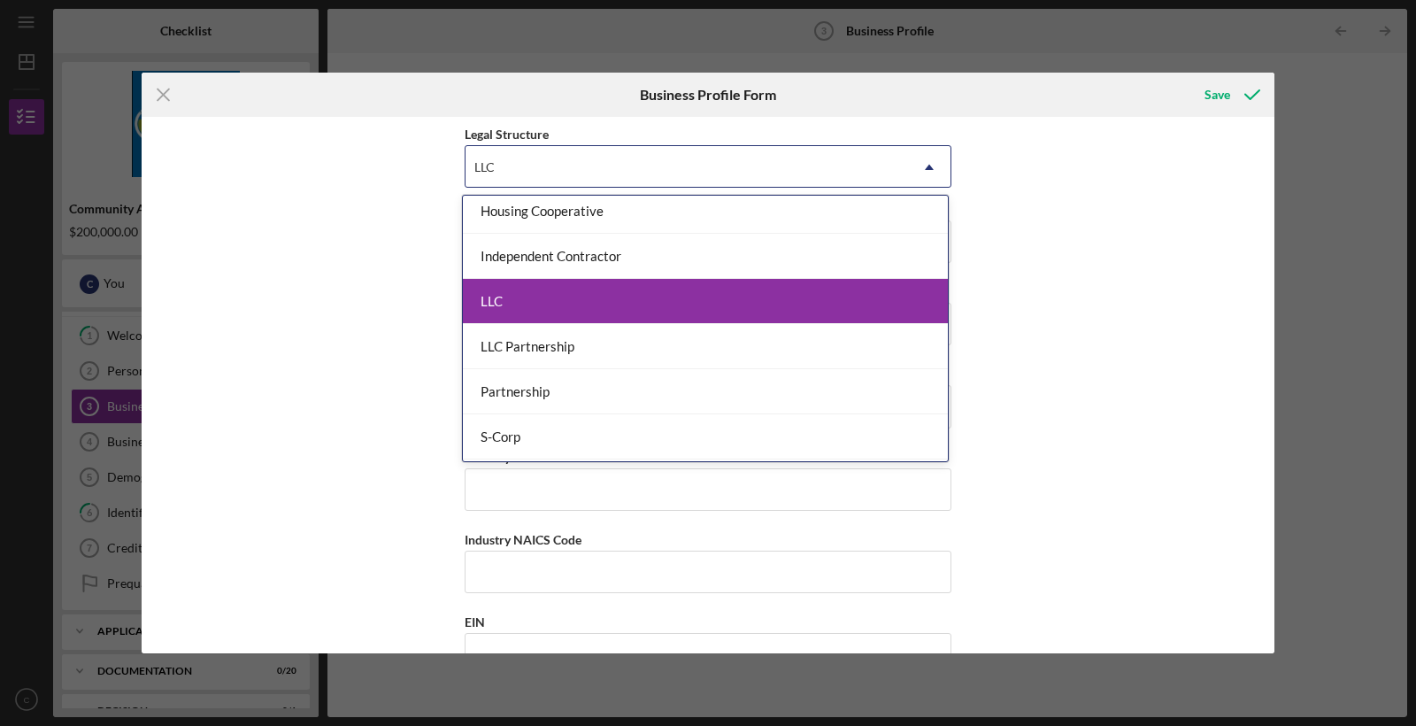
scroll to position [240, 0]
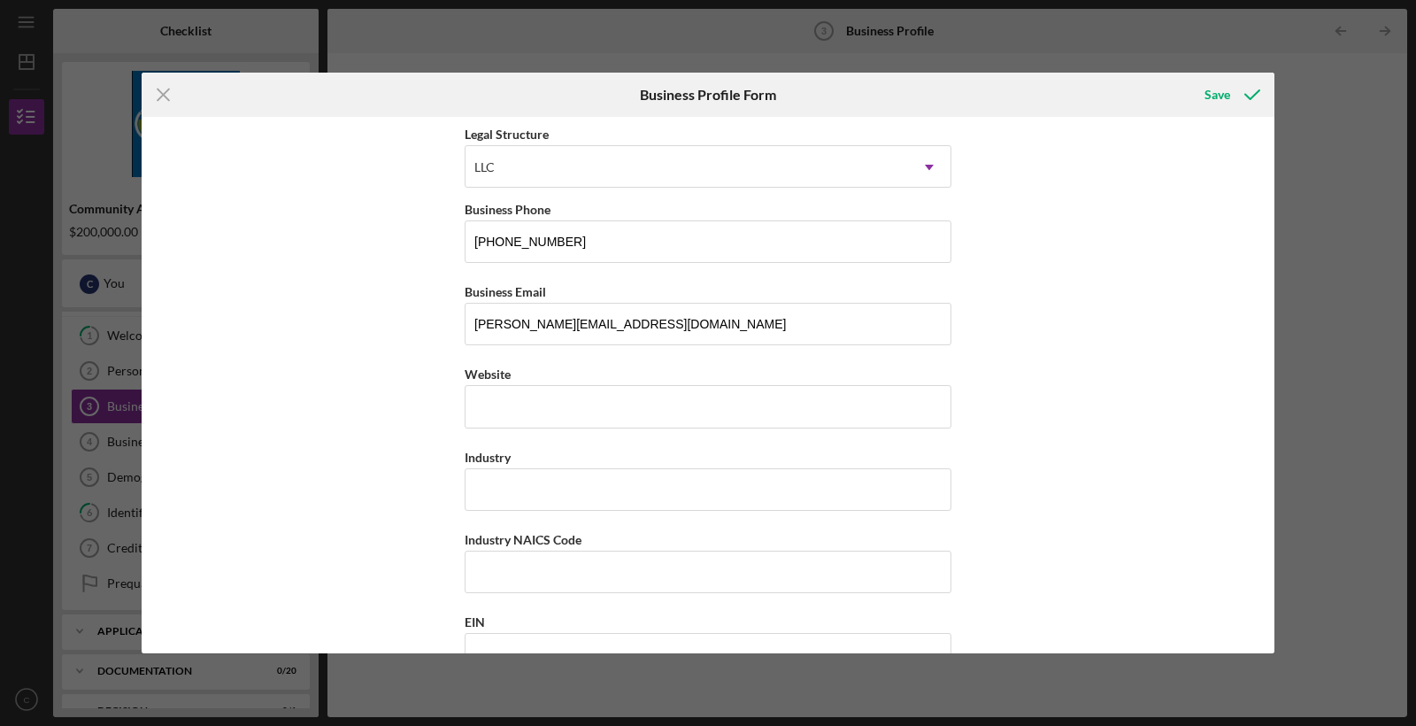
click at [1130, 293] on div "Business Name Grandma's Cheese LLC DBA Business Start Date Legal Structure LLC …" at bounding box center [708, 385] width 1133 height 536
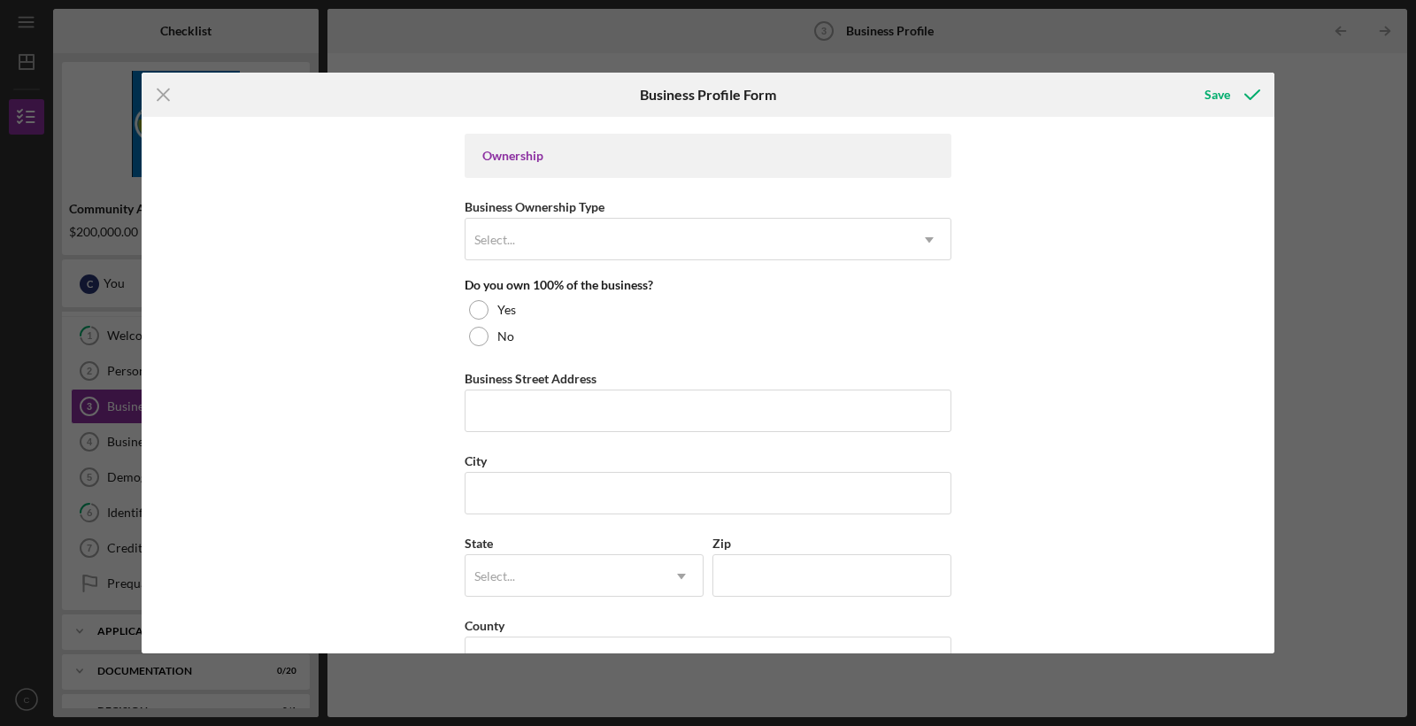
scroll to position [826, 0]
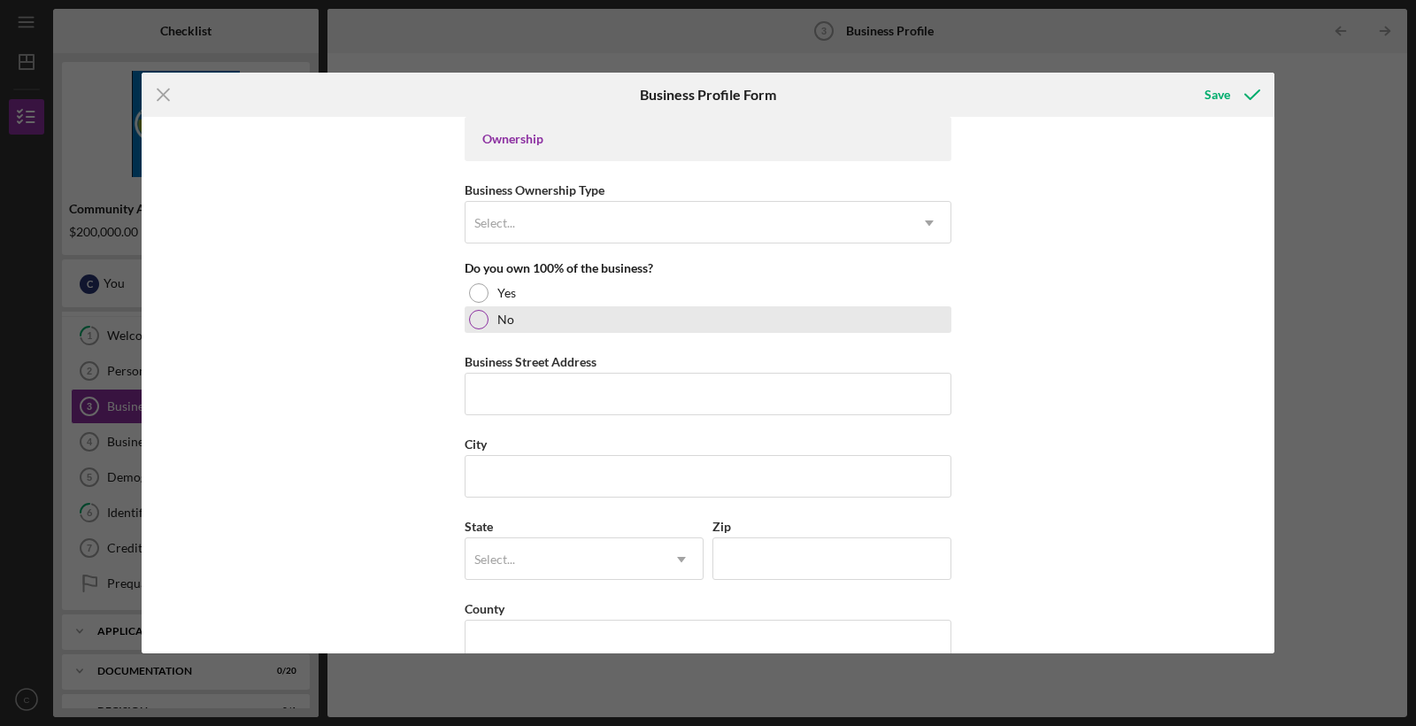
click at [481, 317] on div at bounding box center [478, 319] width 19 height 19
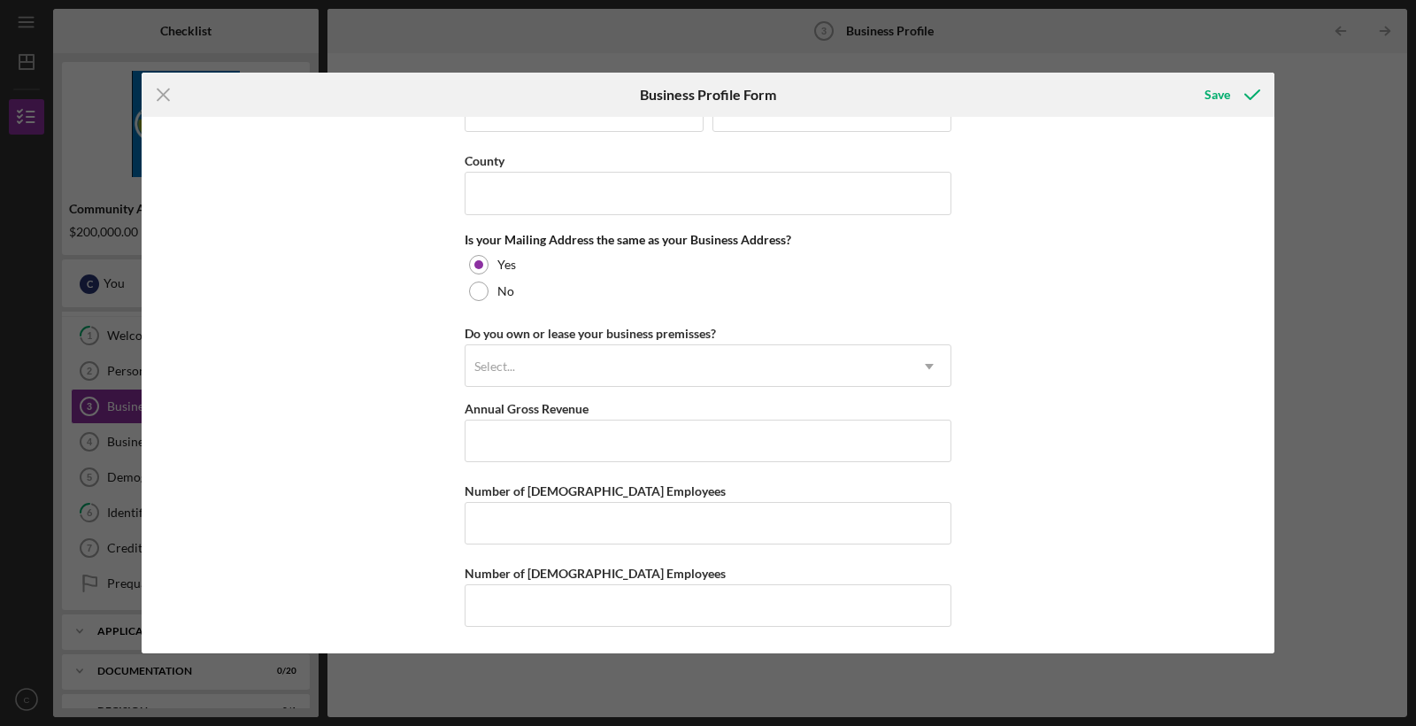
scroll to position [1416, 0]
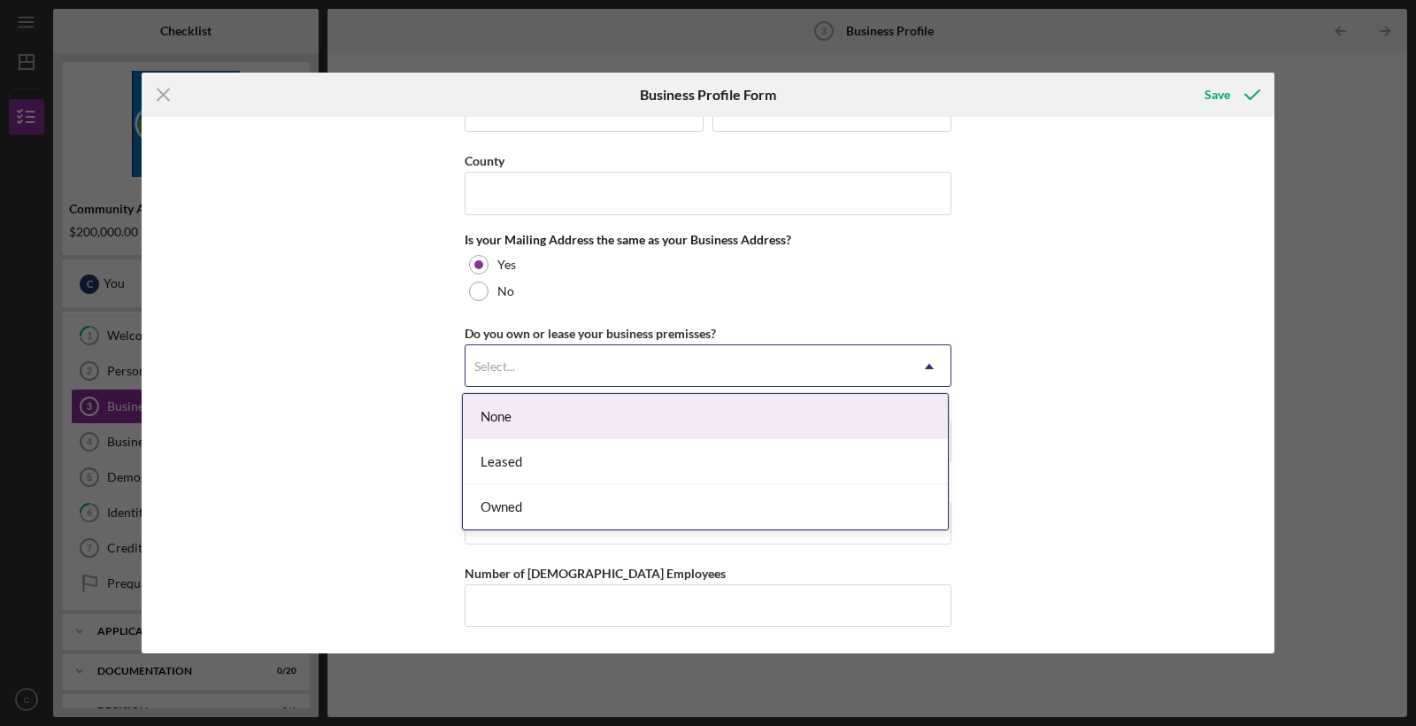
click at [587, 374] on div "Select..." at bounding box center [686, 366] width 442 height 41
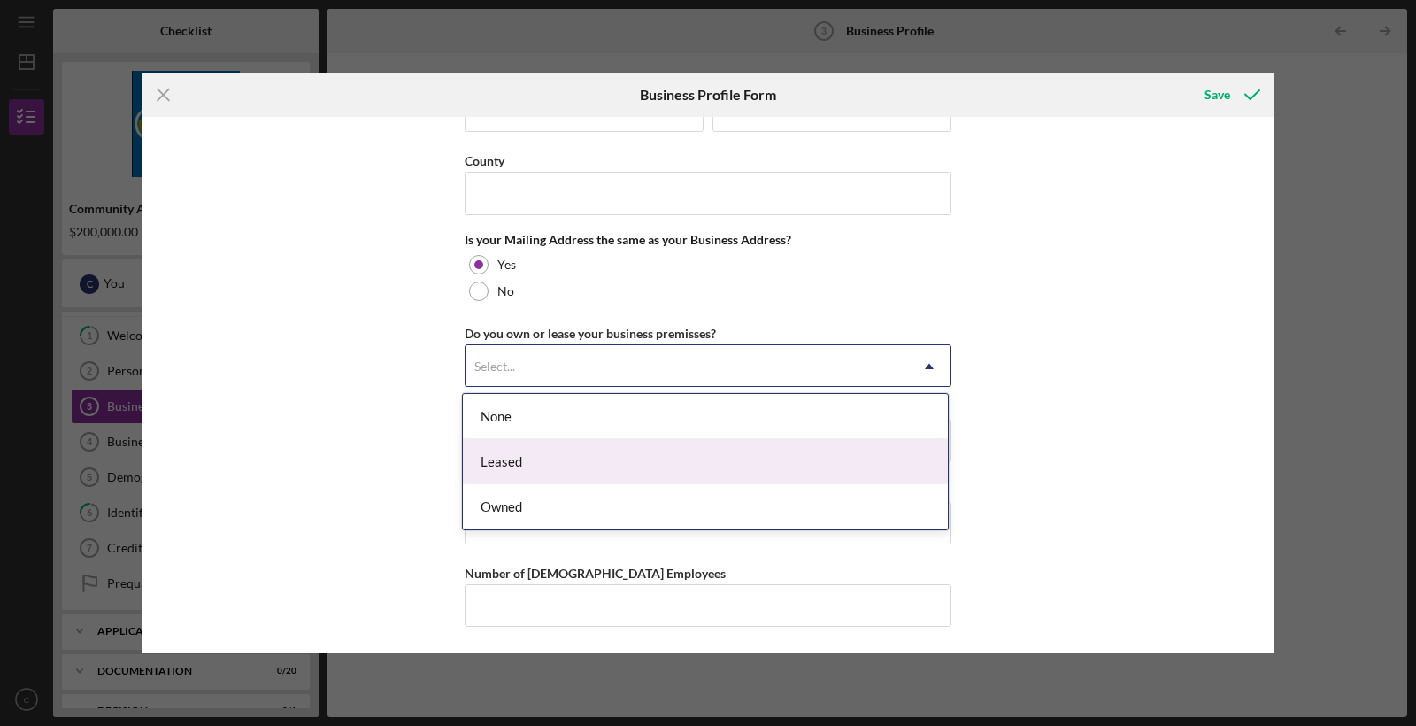
click at [598, 447] on div "Leased" at bounding box center [705, 461] width 485 height 45
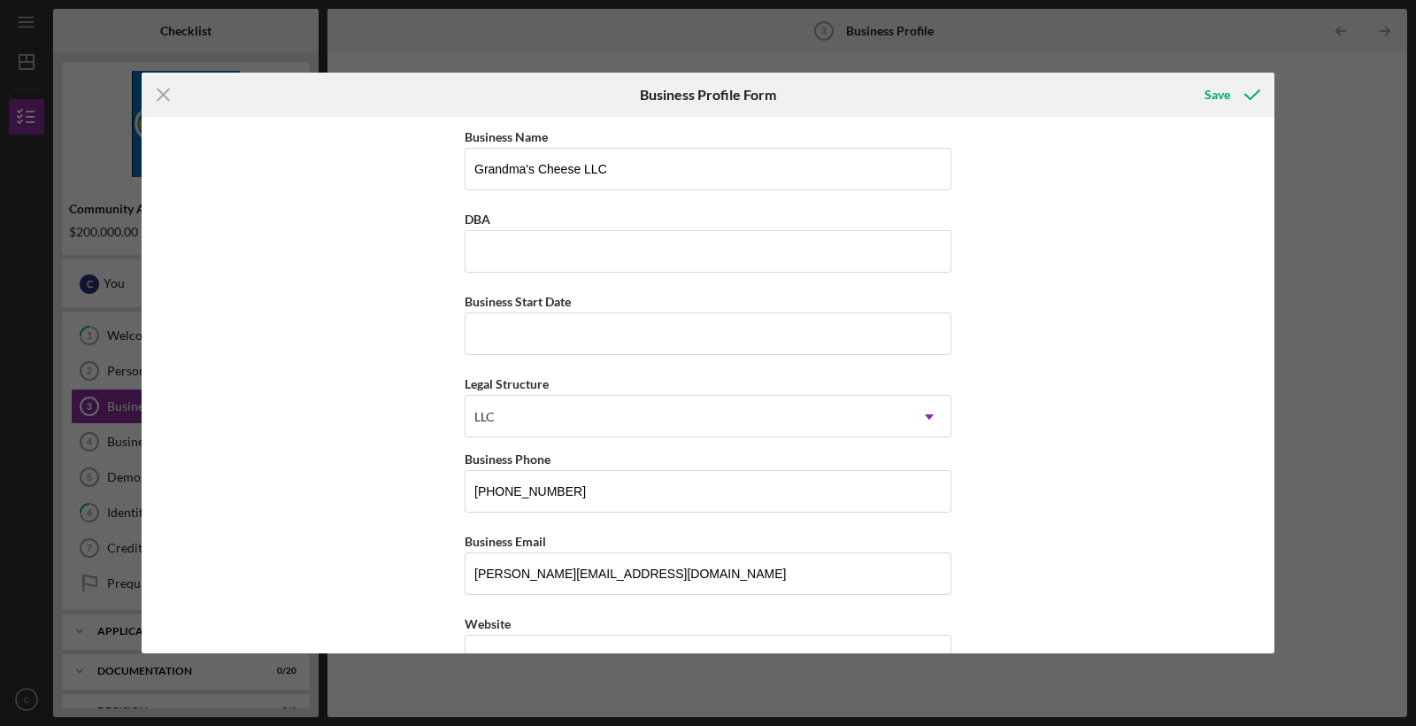
scroll to position [0, 0]
click at [163, 85] on icon "Icon/Menu Close" at bounding box center [164, 95] width 44 height 44
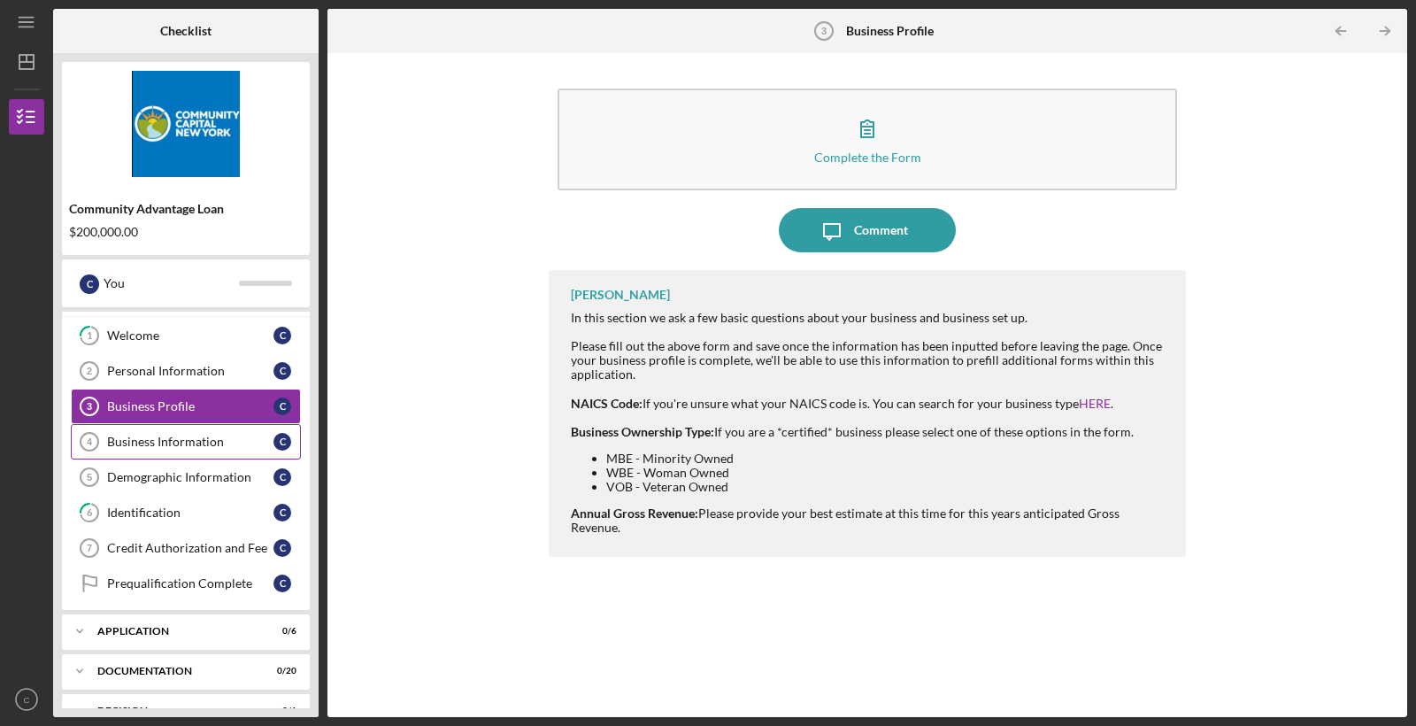
click at [207, 442] on div "Business Information" at bounding box center [190, 441] width 166 height 14
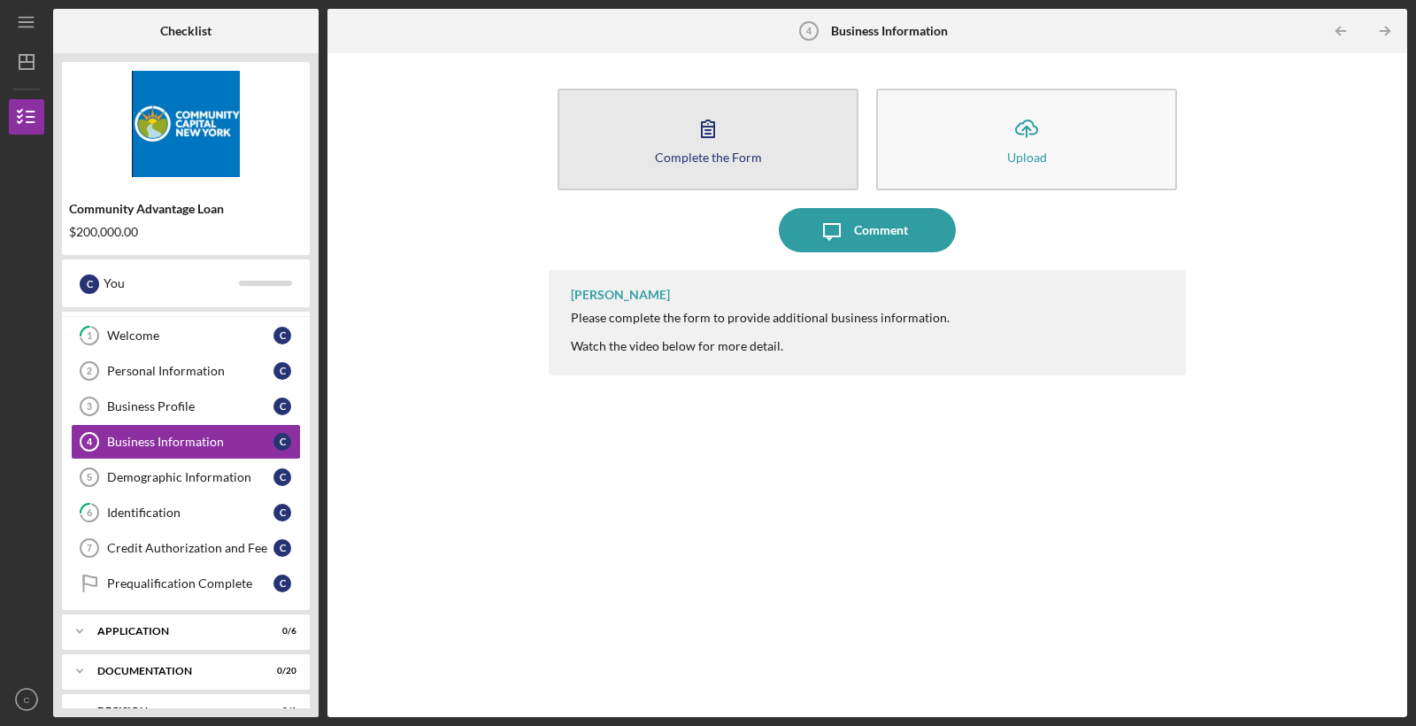
click at [711, 112] on icon "button" at bounding box center [708, 128] width 44 height 44
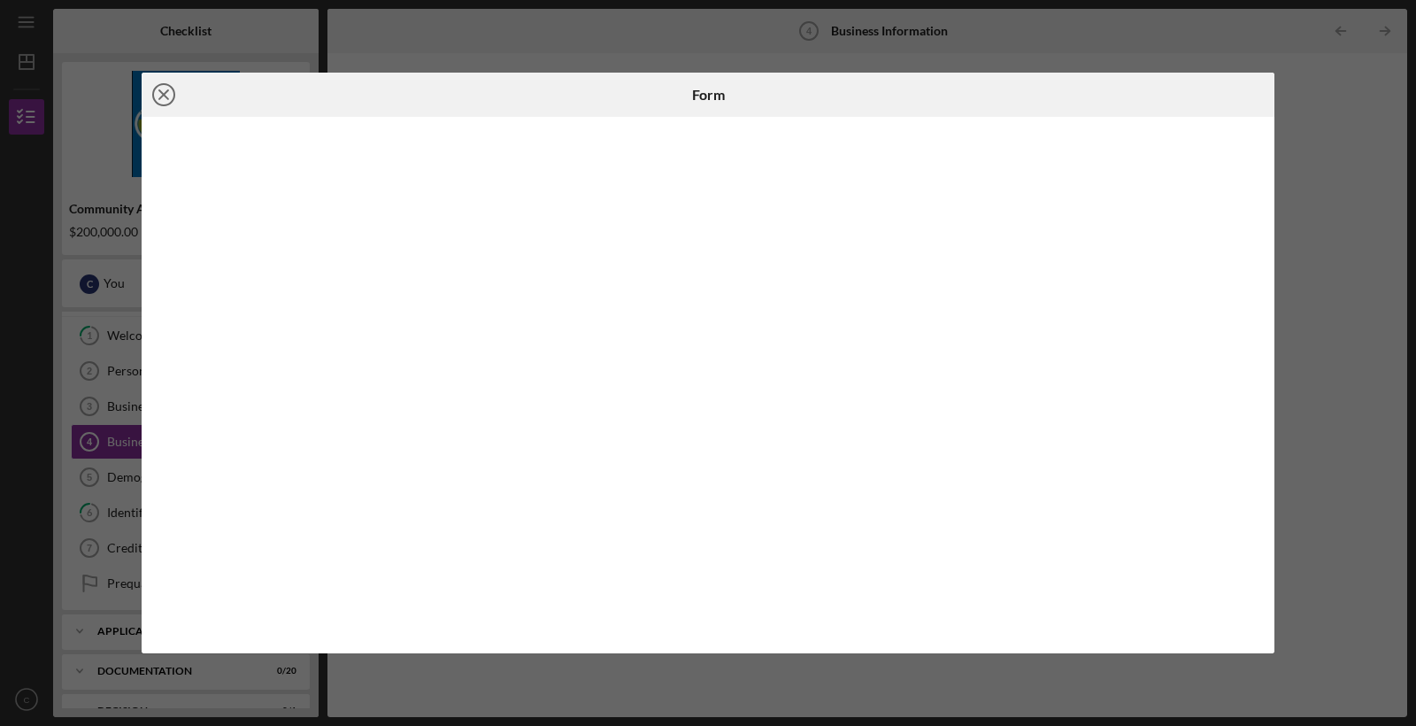
click at [165, 96] on line at bounding box center [163, 94] width 9 height 9
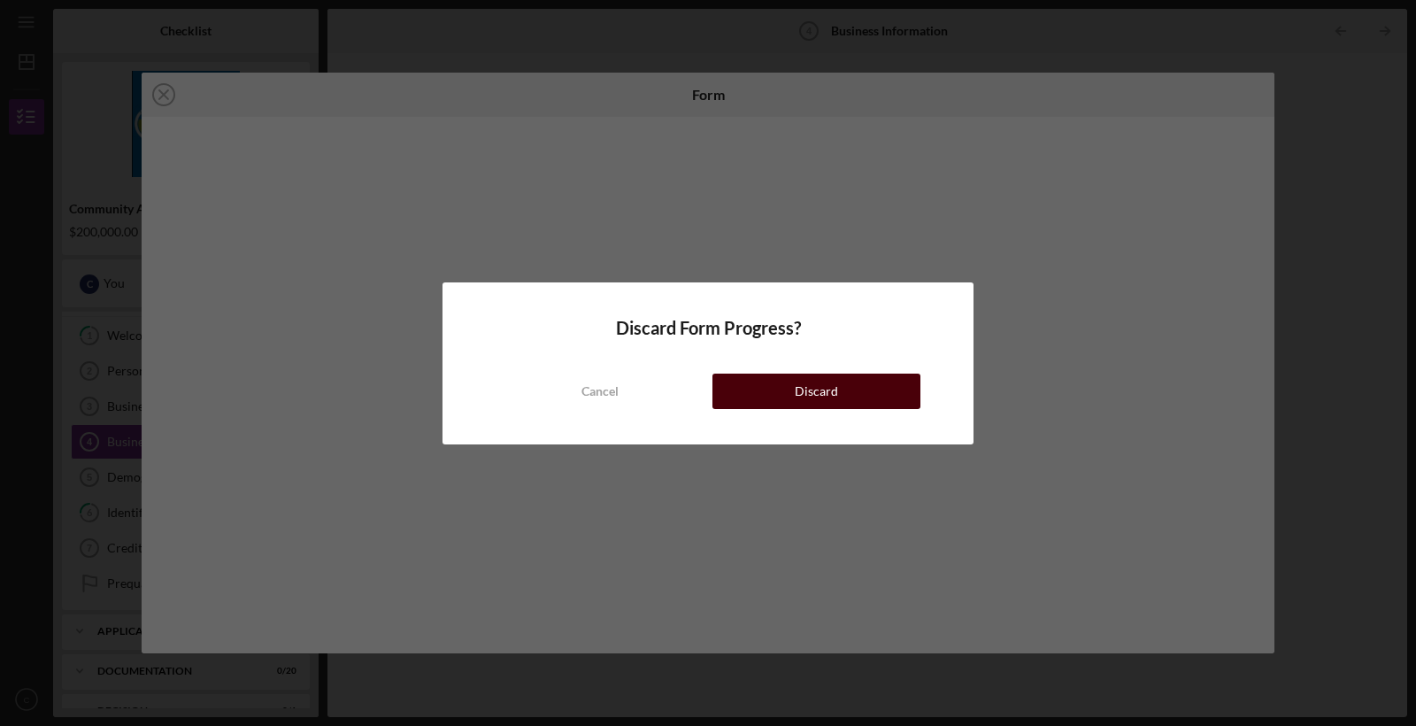
click at [788, 402] on button "Discard" at bounding box center [816, 390] width 208 height 35
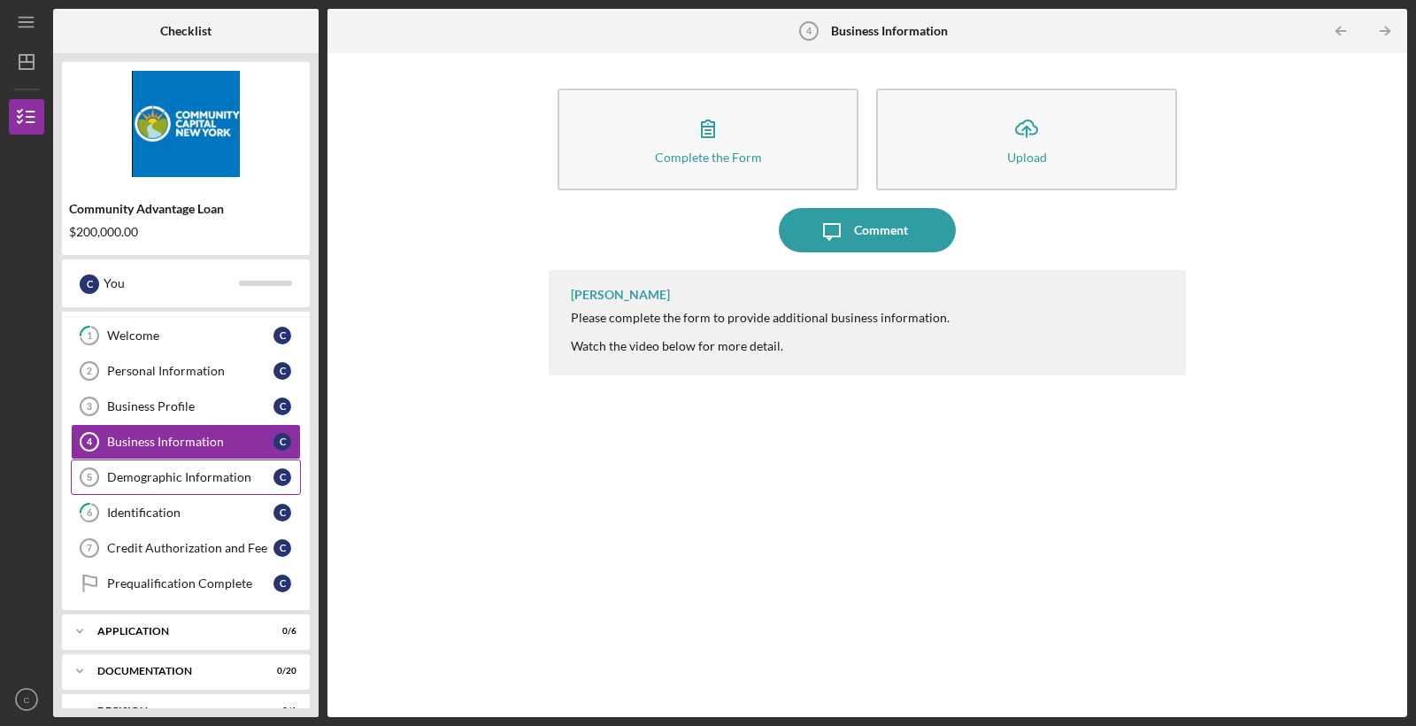
click at [180, 478] on div "Demographic Information" at bounding box center [190, 477] width 166 height 14
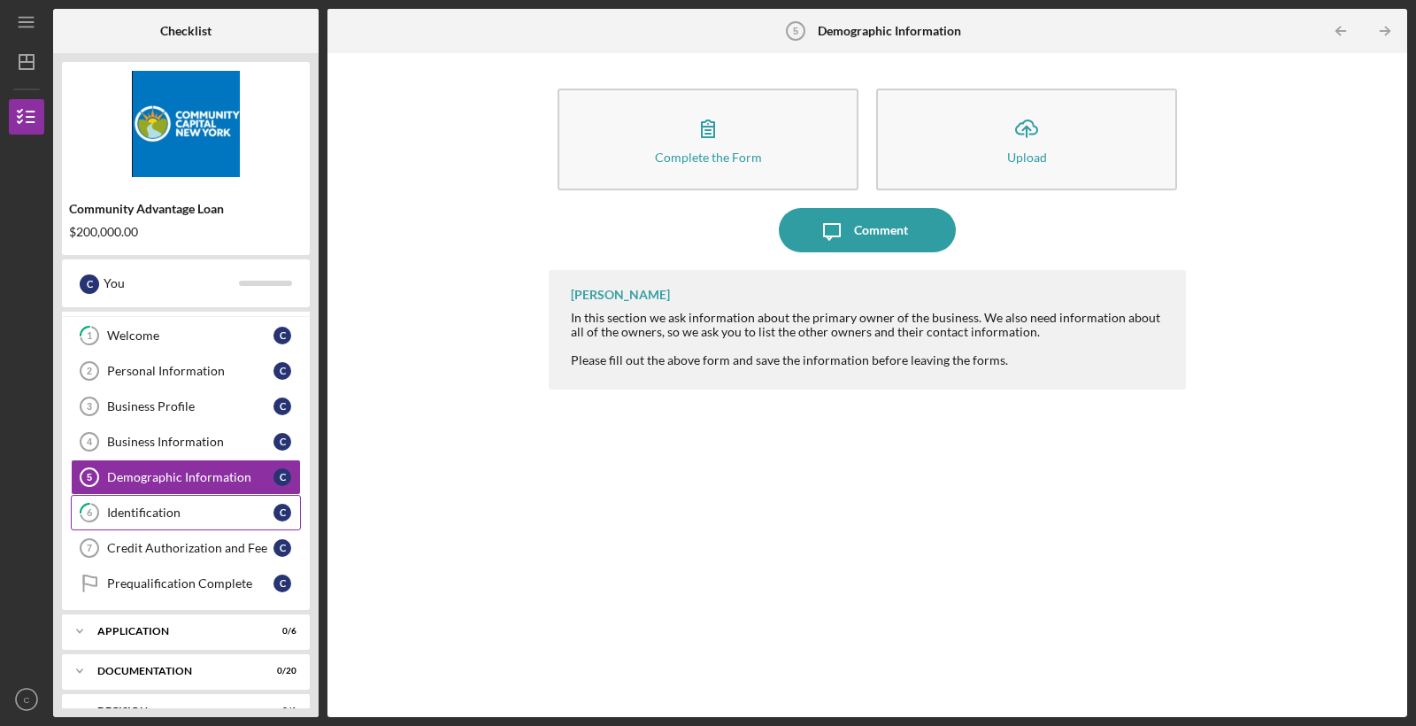
click at [179, 517] on div "Identification" at bounding box center [190, 512] width 166 height 14
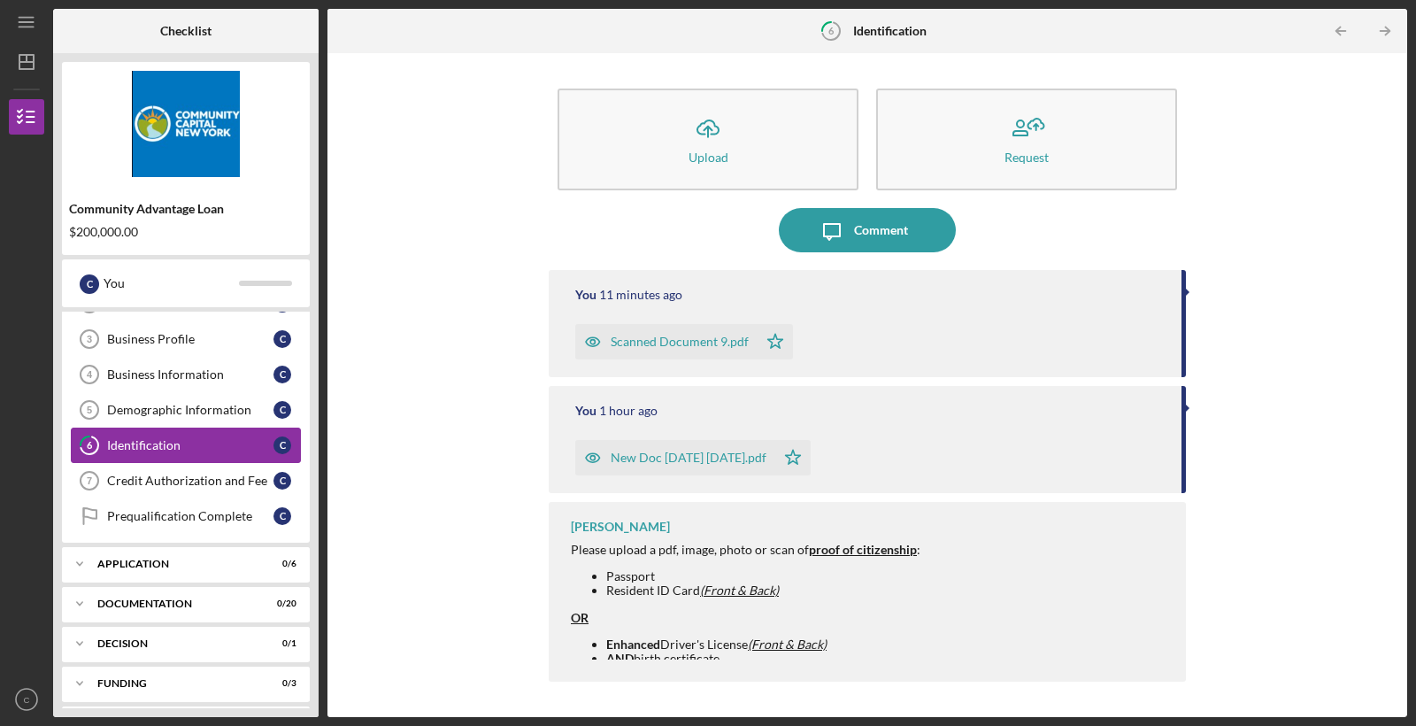
scroll to position [98, 0]
click at [186, 487] on link "Credit Authorization and Fee 7 Credit Authorization and Fee C" at bounding box center [186, 479] width 230 height 35
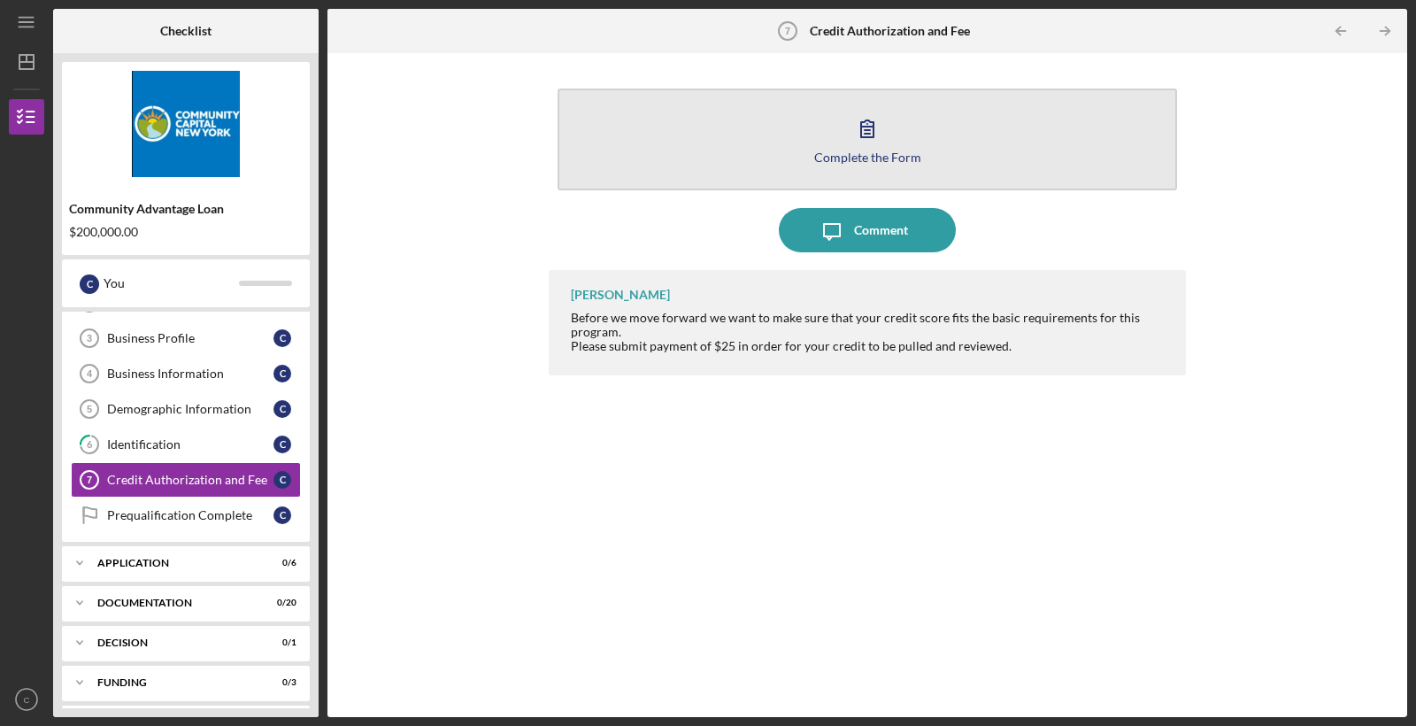
click at [825, 163] on div "Complete the Form" at bounding box center [867, 156] width 107 height 13
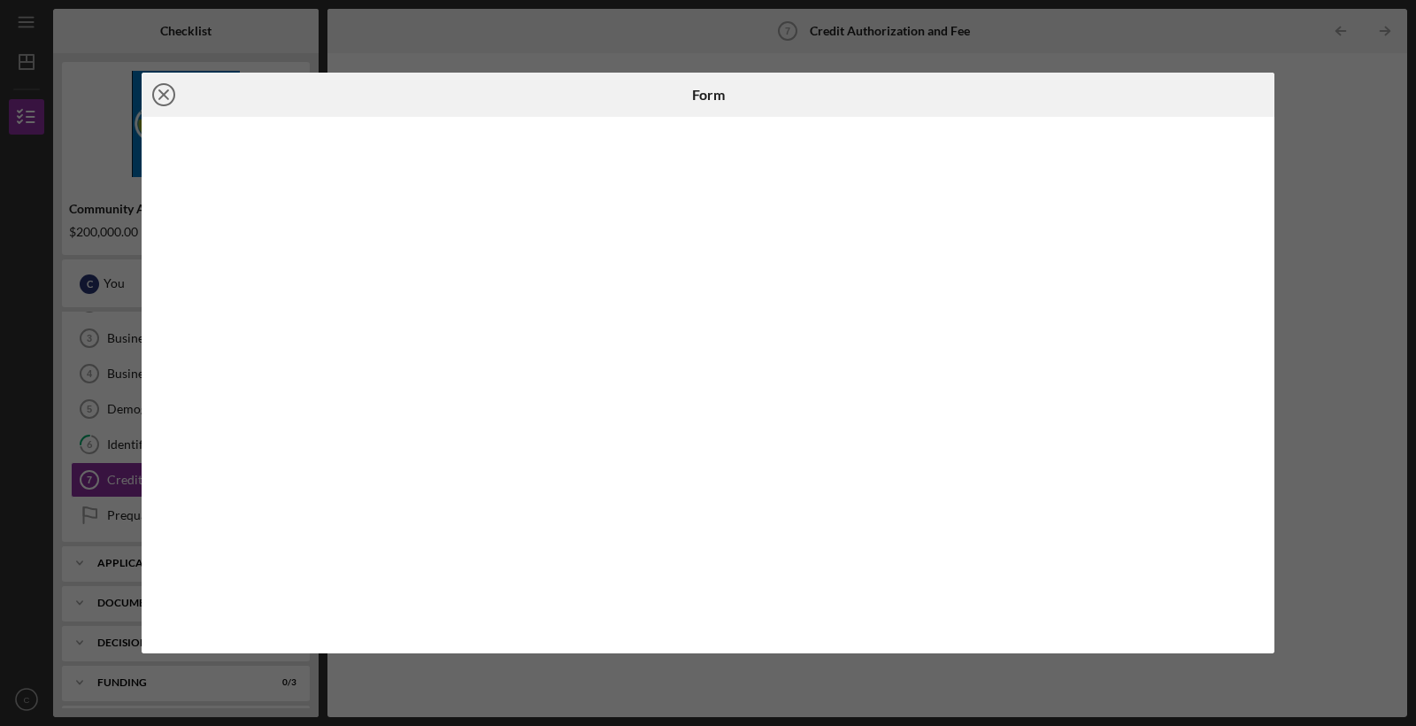
click at [170, 99] on icon "Icon/Close" at bounding box center [164, 95] width 44 height 44
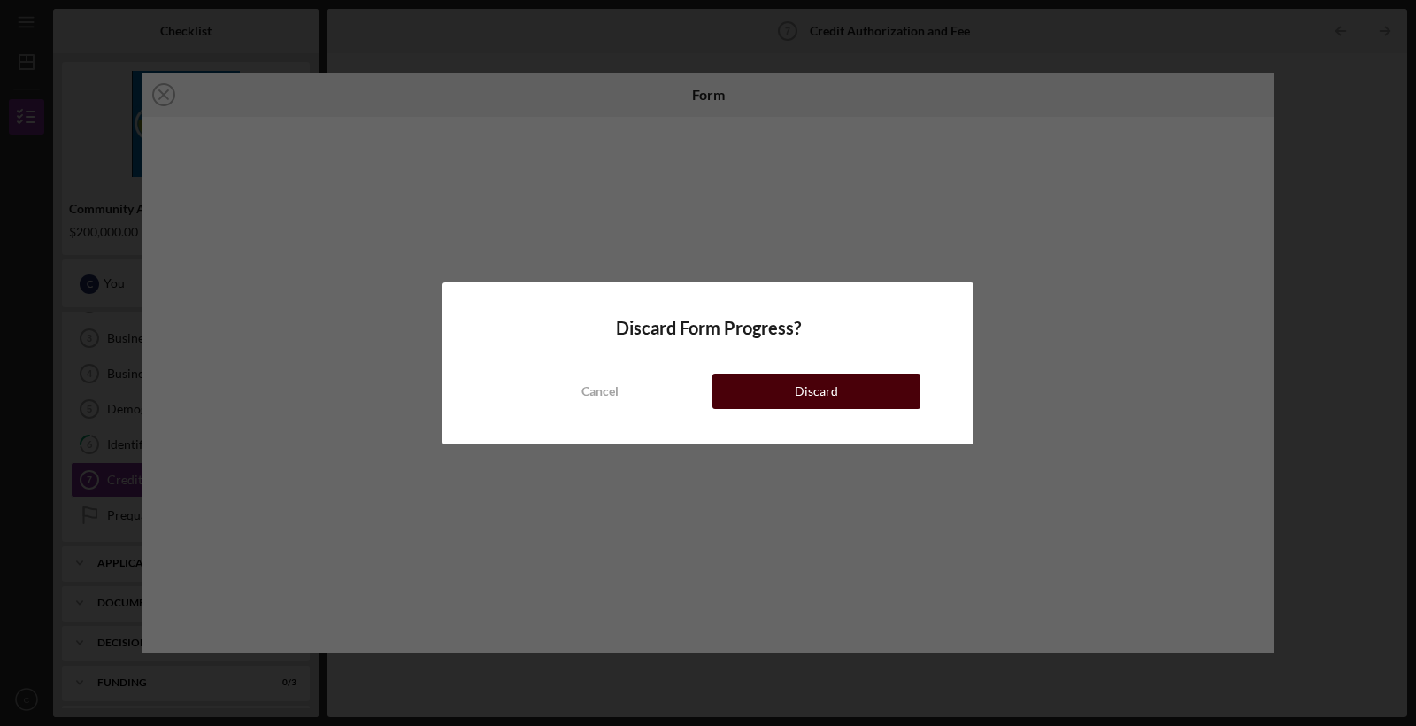
click at [780, 402] on button "Discard" at bounding box center [816, 390] width 208 height 35
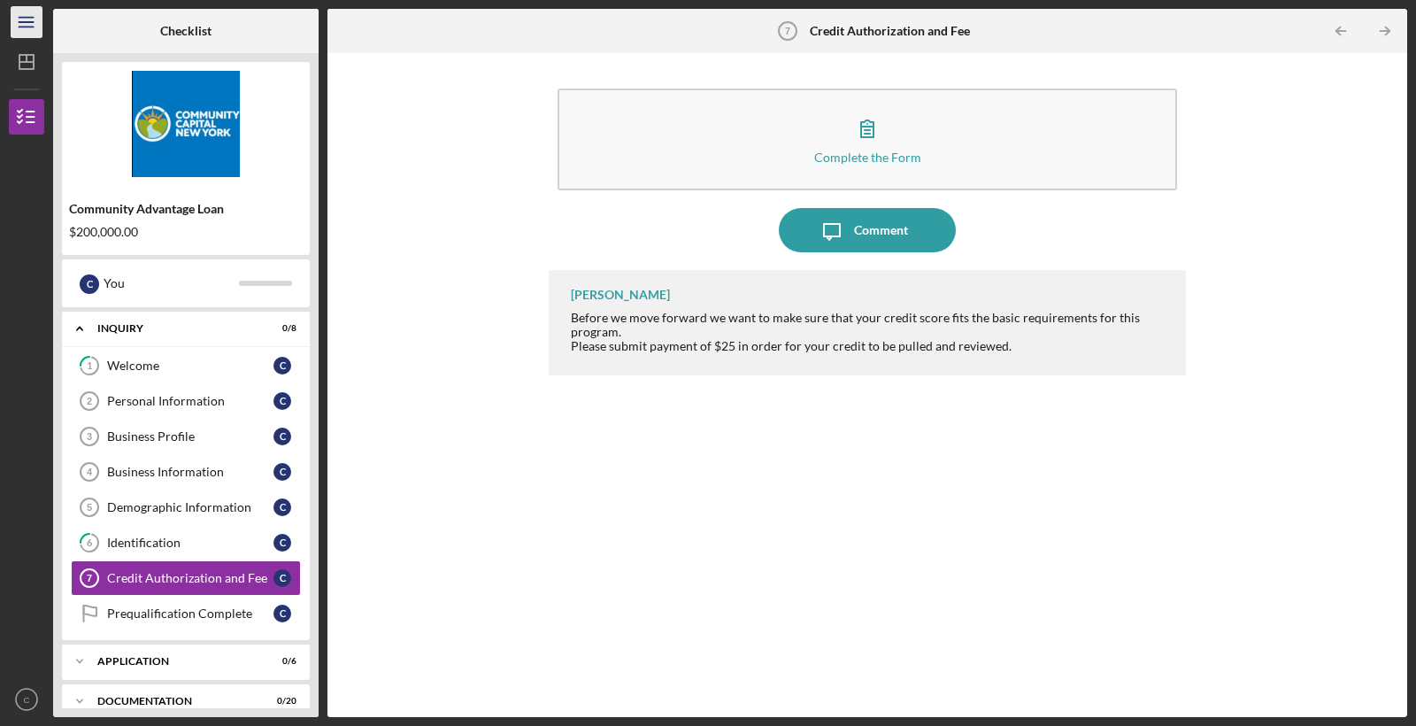
click at [15, 21] on icon "Icon/Menu" at bounding box center [27, 23] width 40 height 40
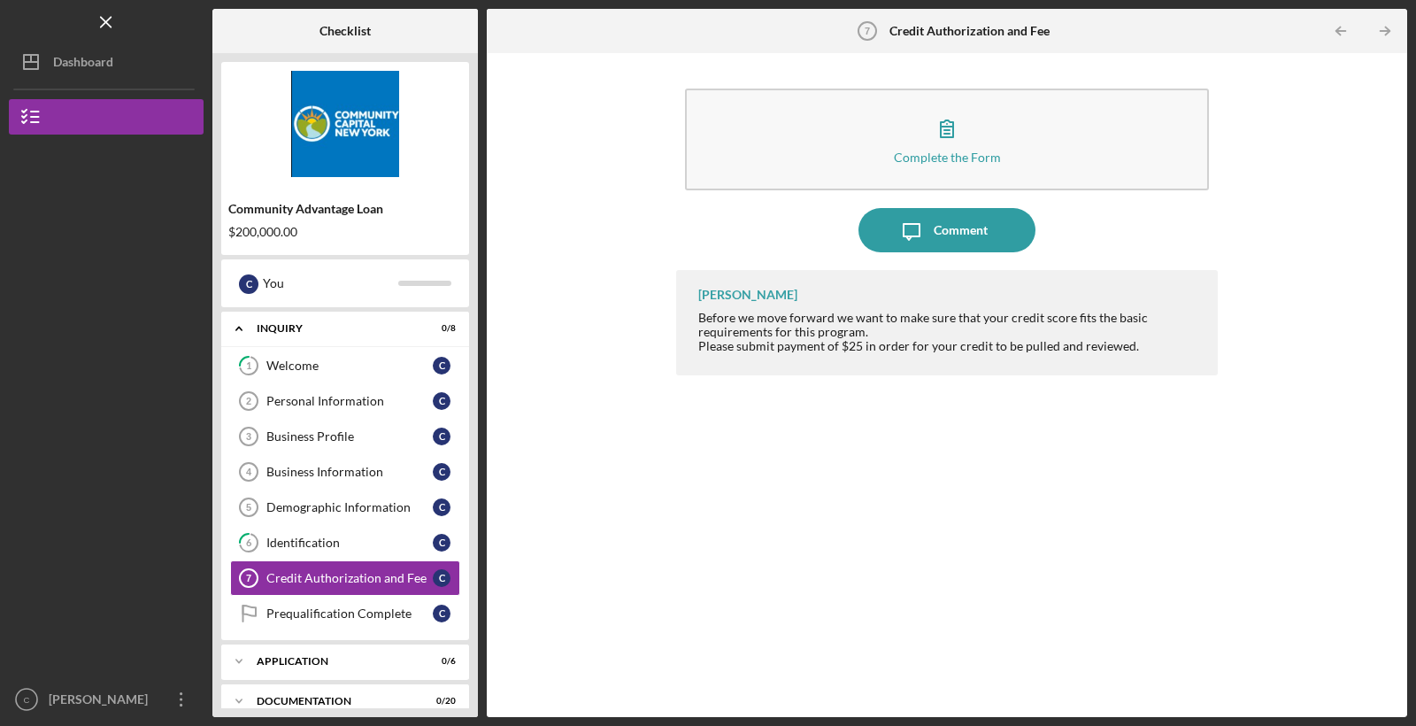
click at [15, 21] on div "Logo-Reversed Created with Sketch. Icon/Menu Close" at bounding box center [106, 22] width 195 height 44
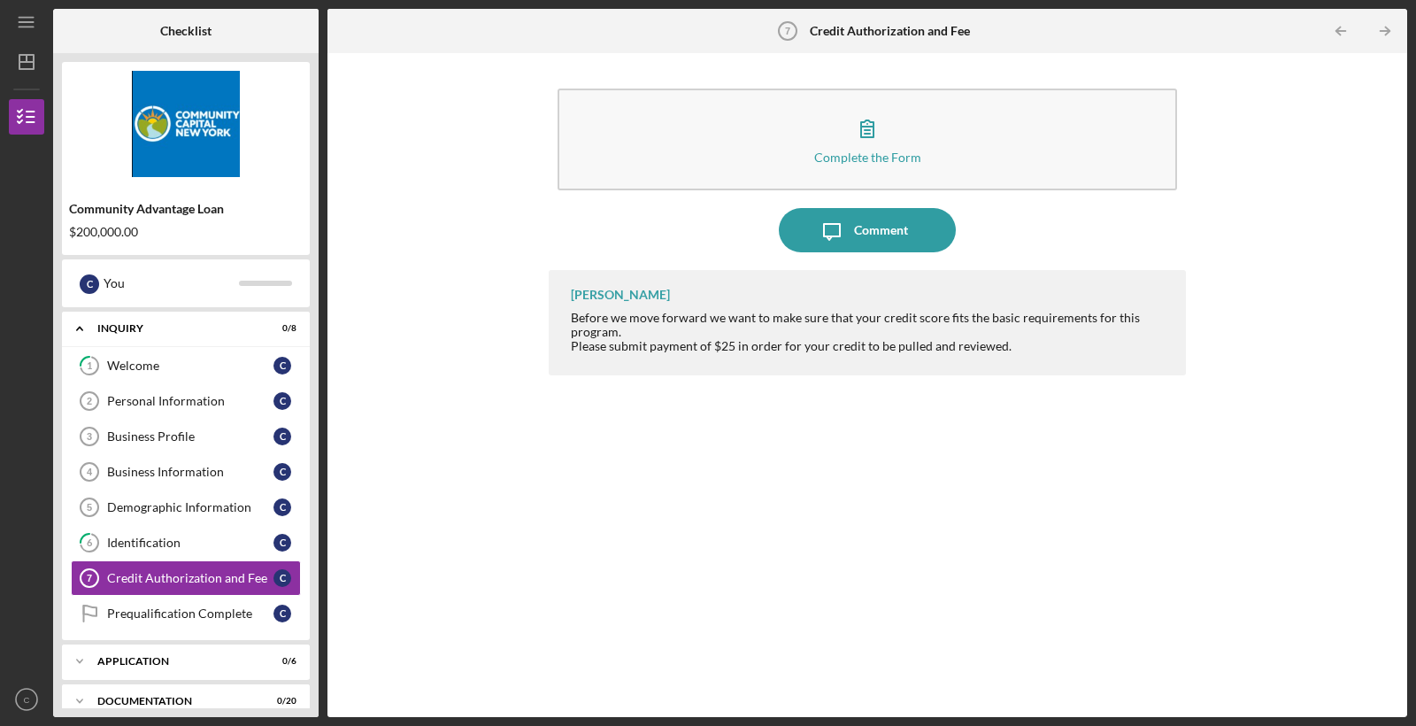
click at [15, 21] on icon "Icon/Menu" at bounding box center [27, 23] width 40 height 40
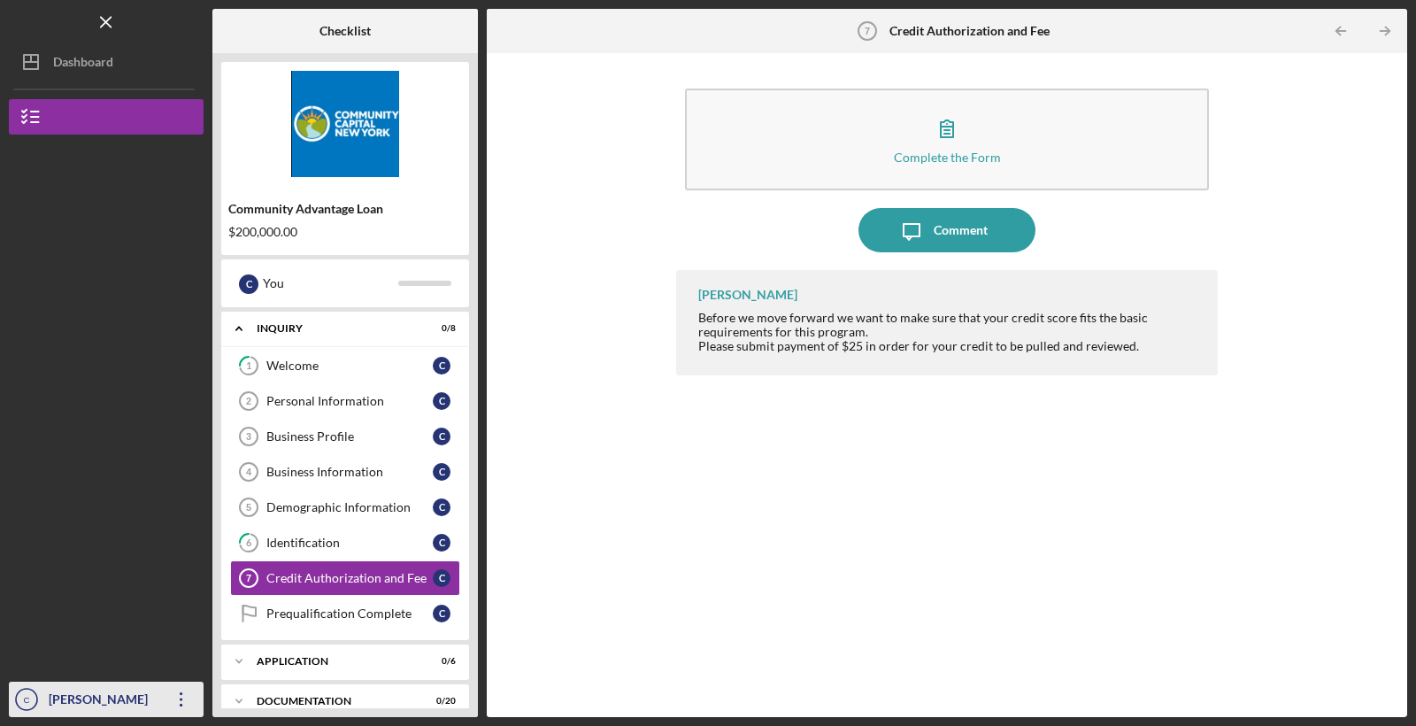
click at [85, 688] on div "[PERSON_NAME]" at bounding box center [101, 701] width 115 height 40
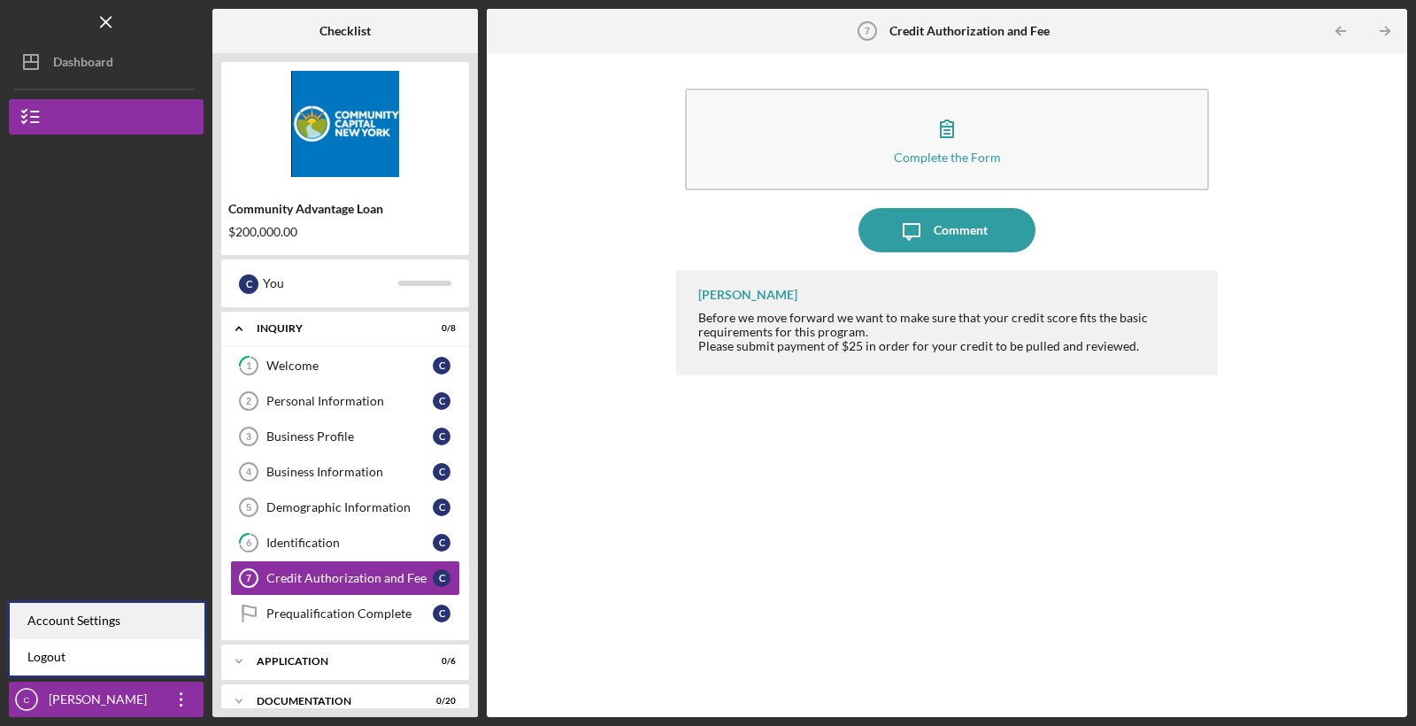
click at [86, 626] on div "Account Settings" at bounding box center [107, 621] width 195 height 36
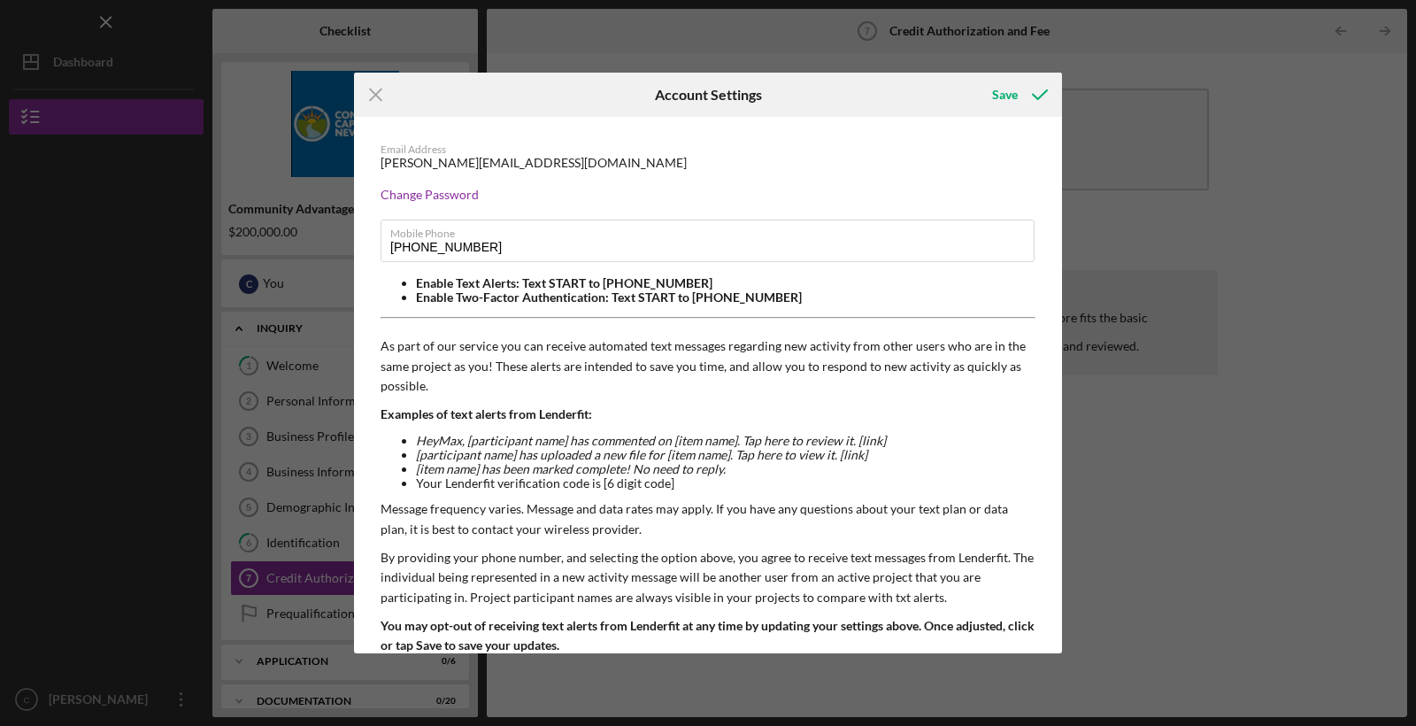
click at [369, 101] on icon "Icon/Menu Close" at bounding box center [376, 95] width 44 height 44
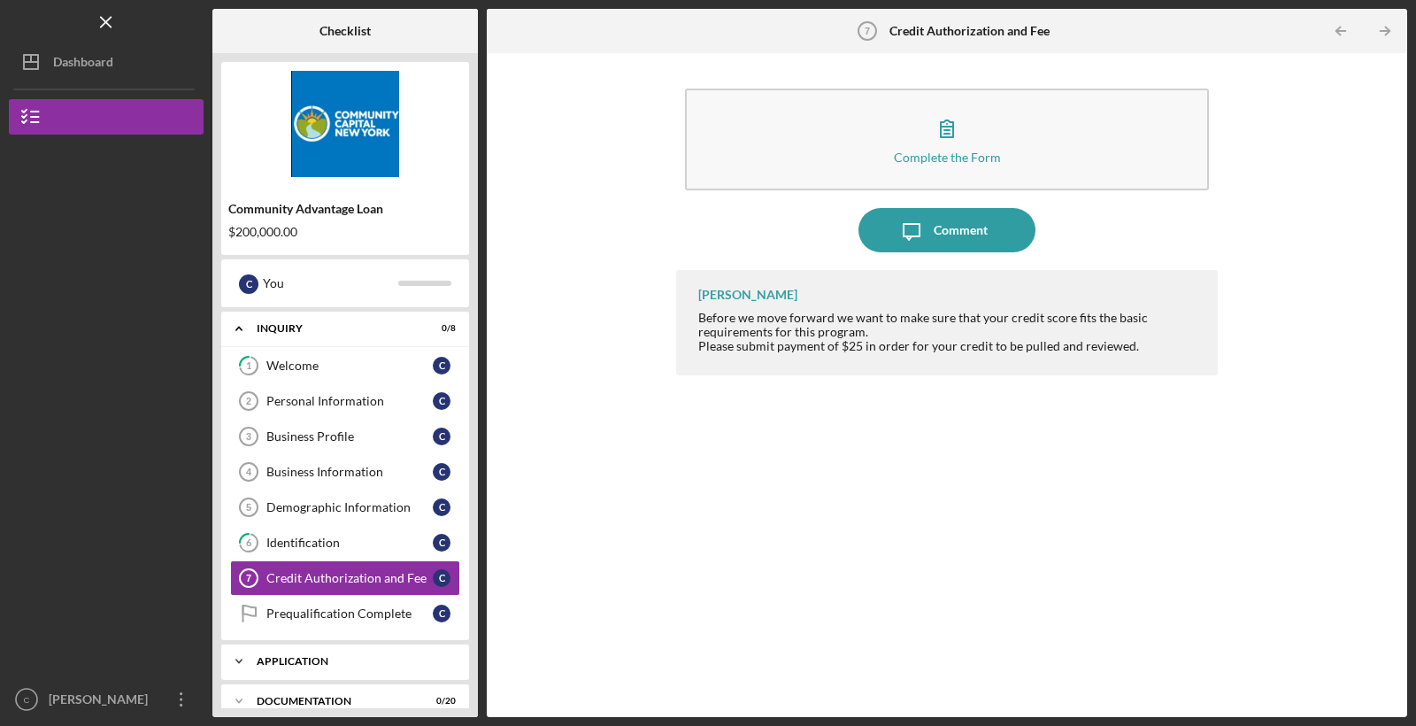
click at [239, 670] on icon "Icon/Expander" at bounding box center [238, 660] width 35 height 35
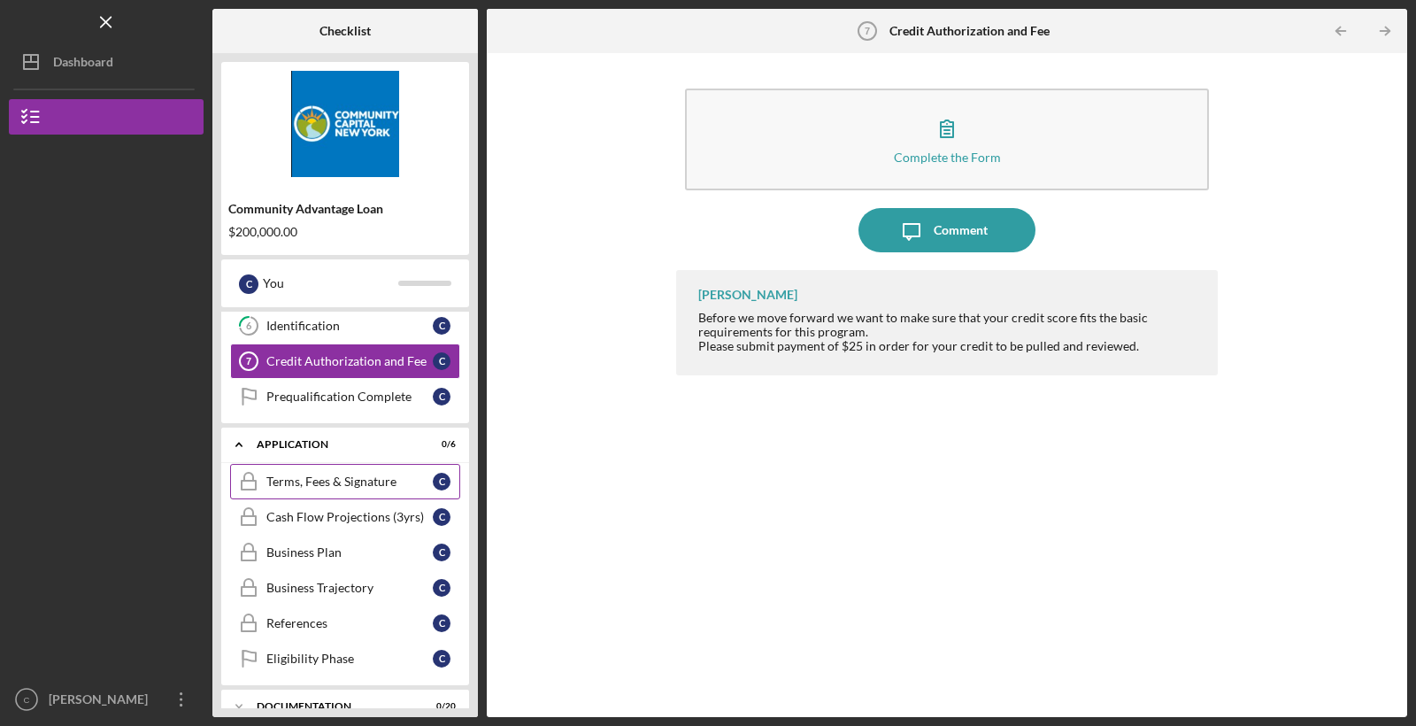
scroll to position [224, 0]
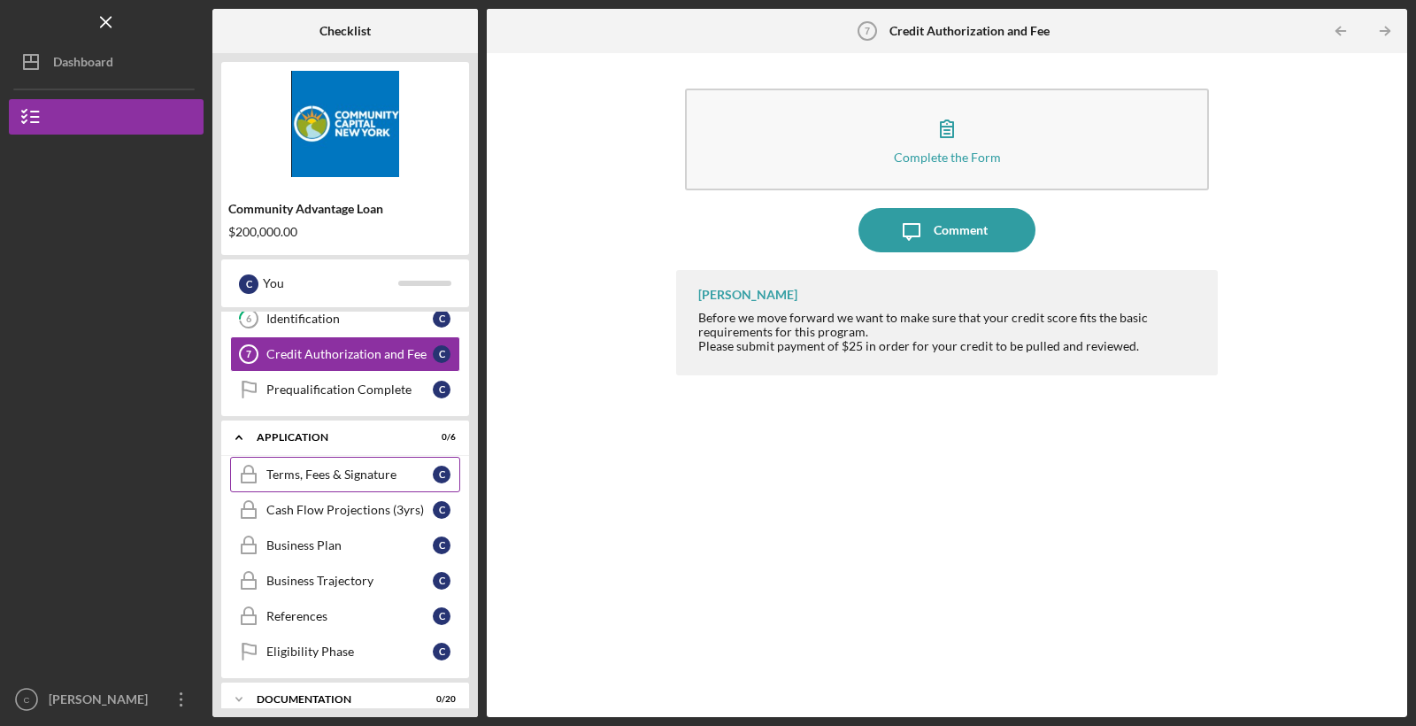
click at [300, 470] on div "Terms, Fees & Signature" at bounding box center [349, 474] width 166 height 14
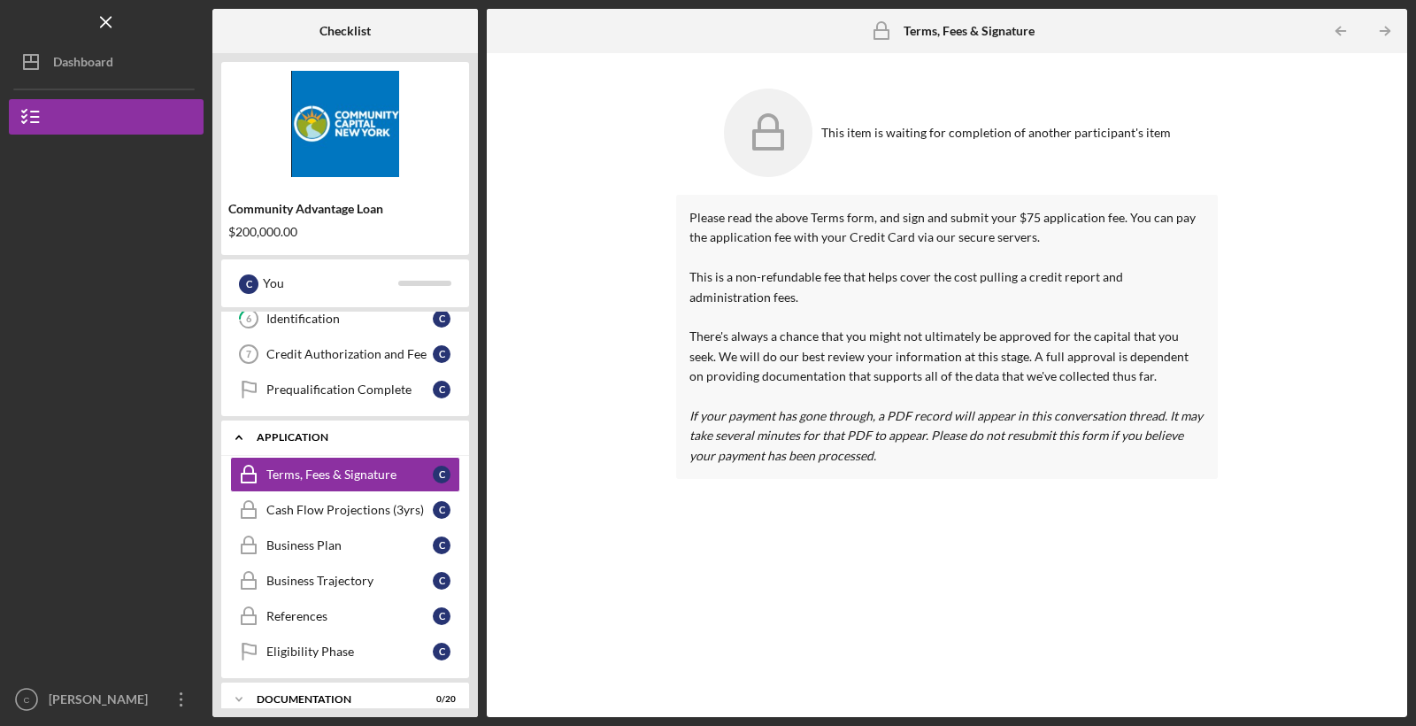
click at [241, 444] on icon "Icon/Expander" at bounding box center [238, 436] width 35 height 35
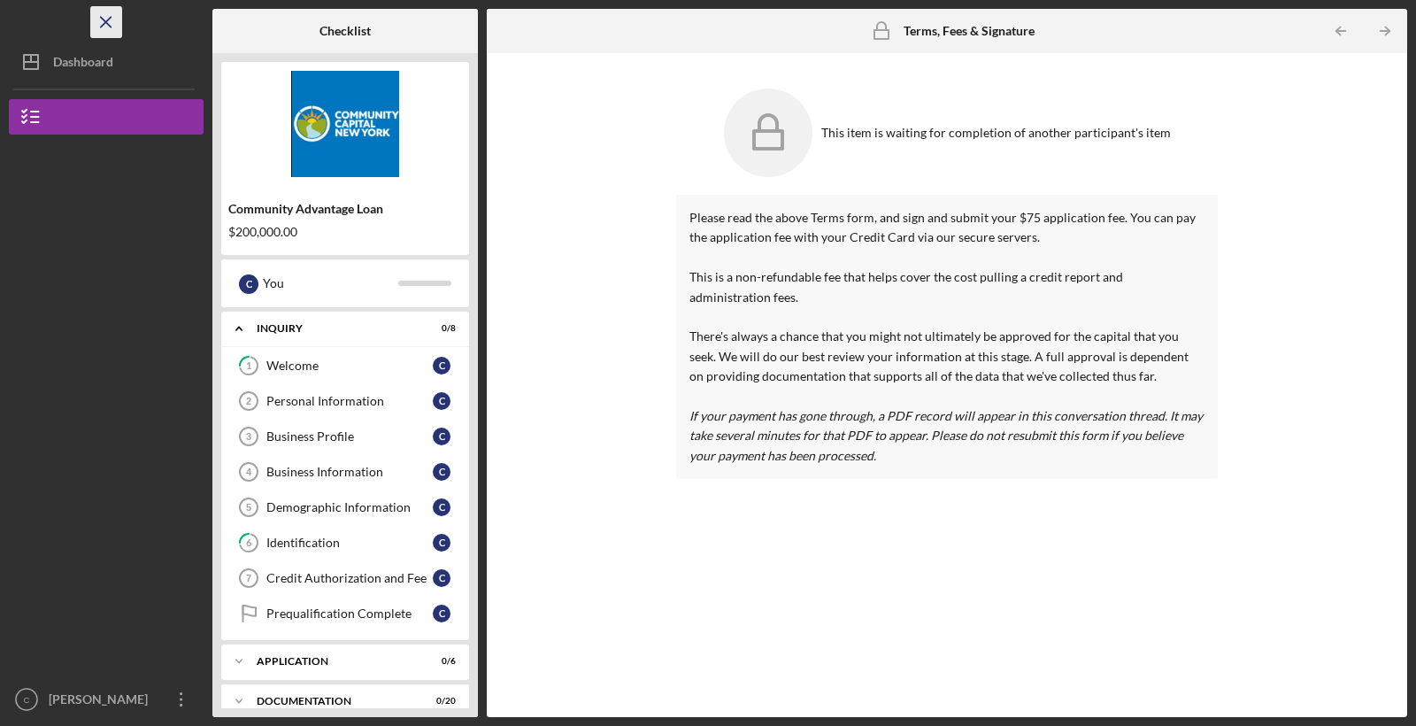
click at [107, 20] on line "button" at bounding box center [106, 22] width 10 height 10
